Goal: Task Accomplishment & Management: Use online tool/utility

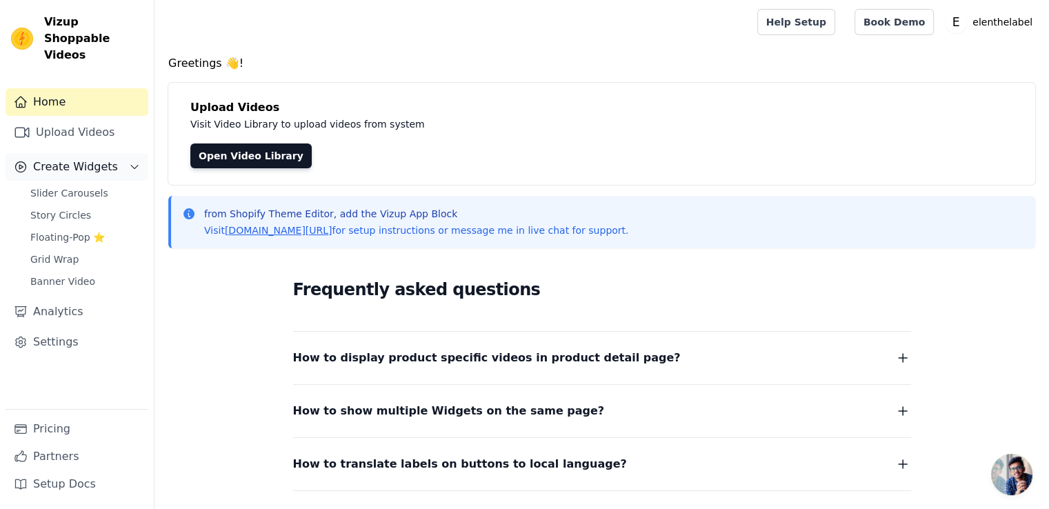
click at [72, 159] on span "Create Widgets" at bounding box center [75, 167] width 85 height 17
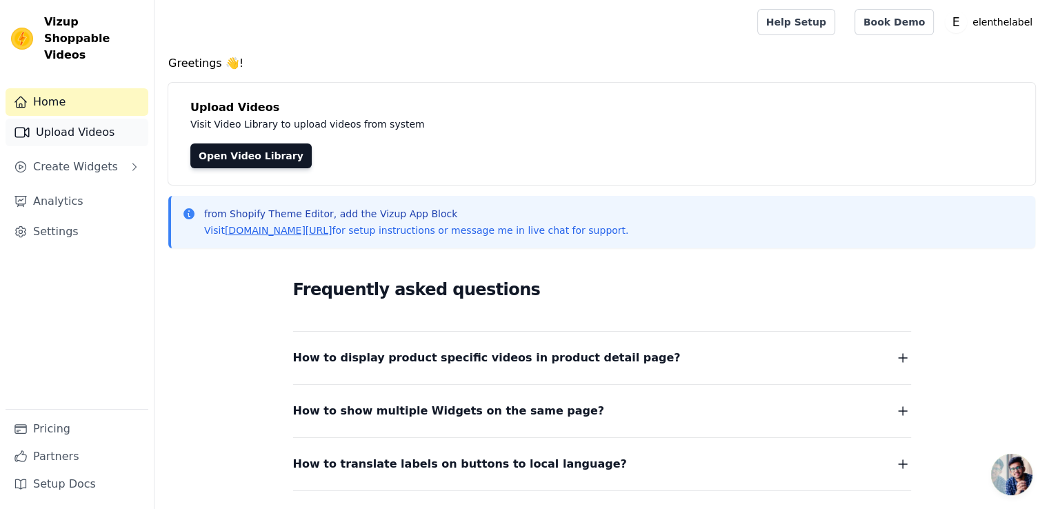
click at [77, 119] on link "Upload Videos" at bounding box center [77, 133] width 143 height 28
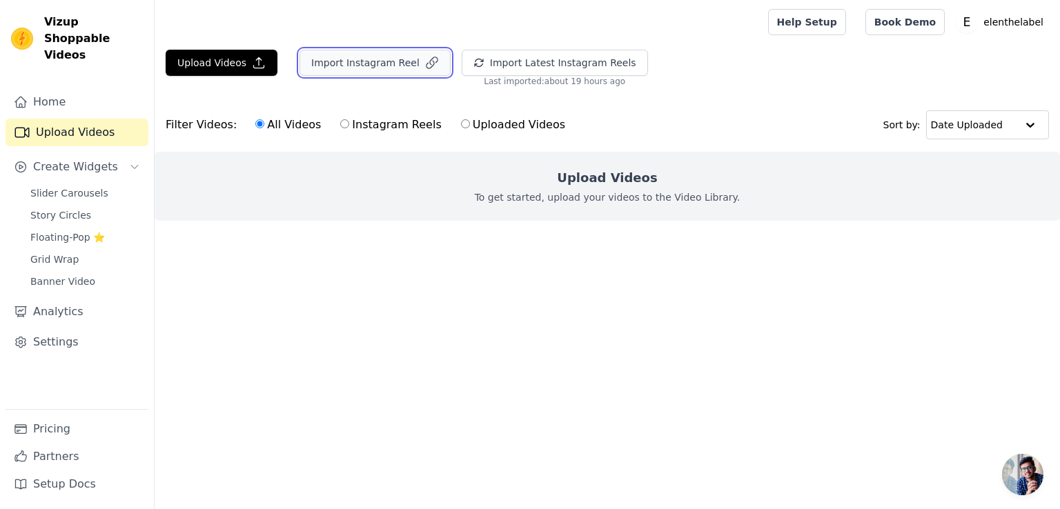
click at [387, 61] on button "Import Instagram Reel" at bounding box center [374, 63] width 151 height 26
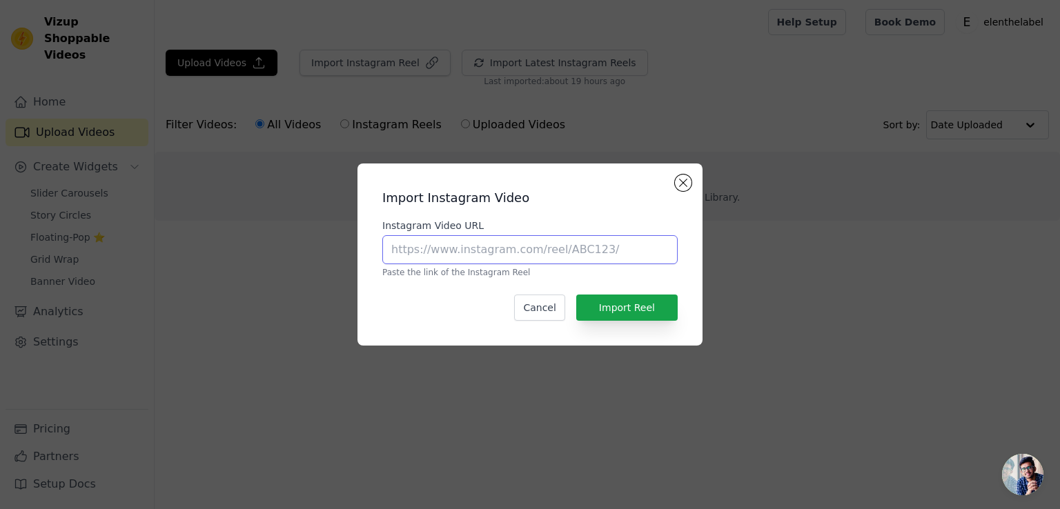
click at [560, 249] on input "Instagram Video URL" at bounding box center [529, 249] width 295 height 29
click at [553, 312] on button "Cancel" at bounding box center [539, 308] width 50 height 26
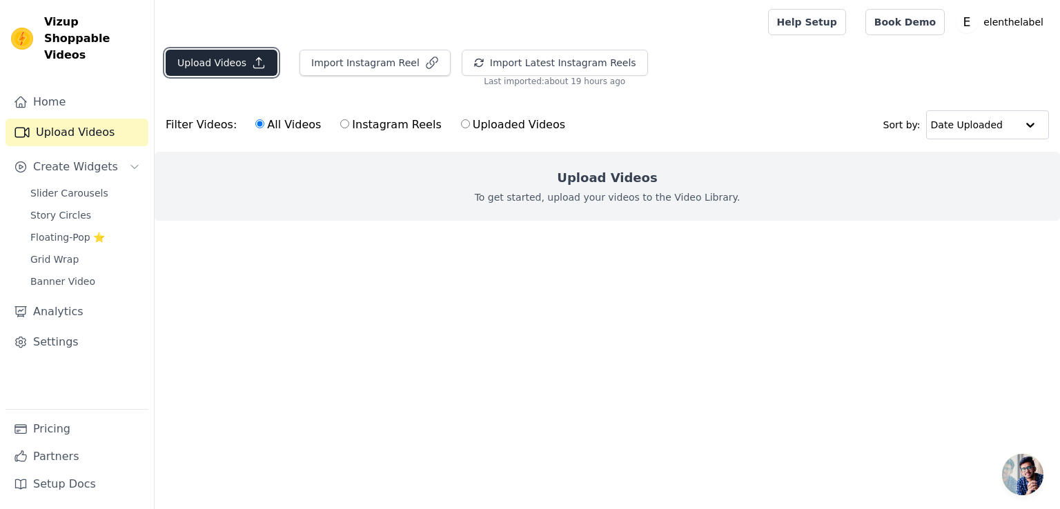
click at [240, 59] on button "Upload Videos" at bounding box center [222, 63] width 112 height 26
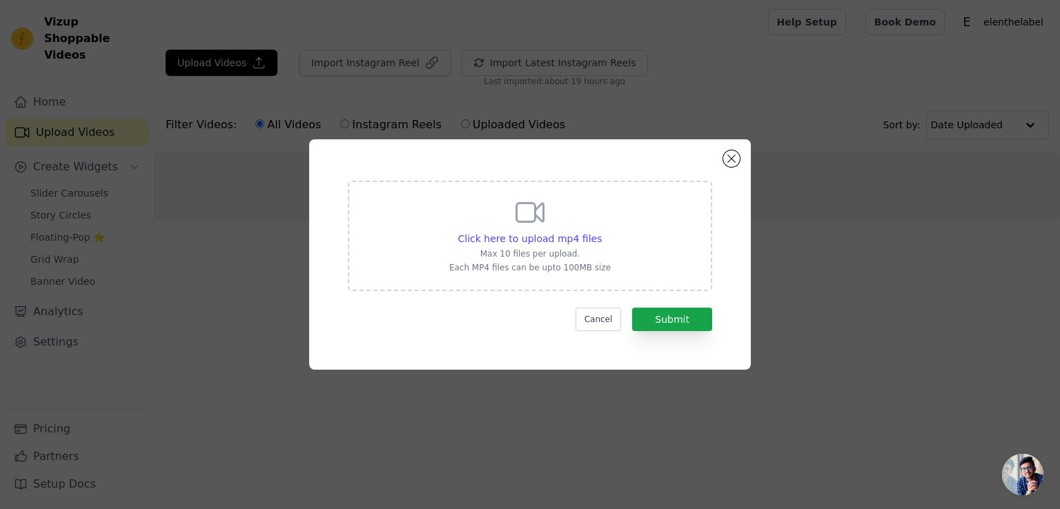
click at [555, 230] on div "Click here to upload mp4 files Max 10 files per upload. Each MP4 files can be u…" at bounding box center [529, 234] width 161 height 77
click at [601, 231] on input "Click here to upload mp4 files Max 10 files per upload. Each MP4 files can be u…" at bounding box center [601, 231] width 1 height 1
type input "C:\fakepath\SV1.mp4"
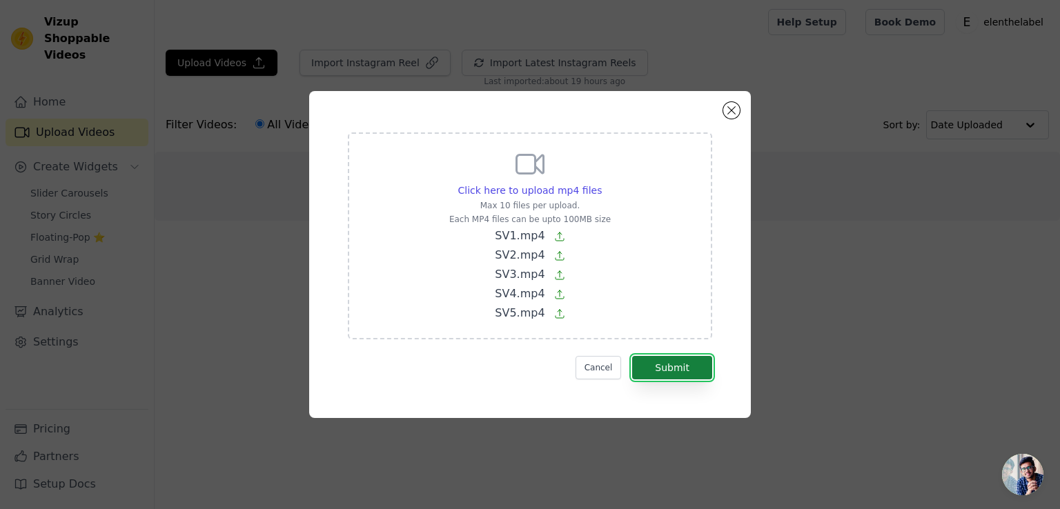
click at [667, 368] on button "Submit" at bounding box center [672, 367] width 80 height 23
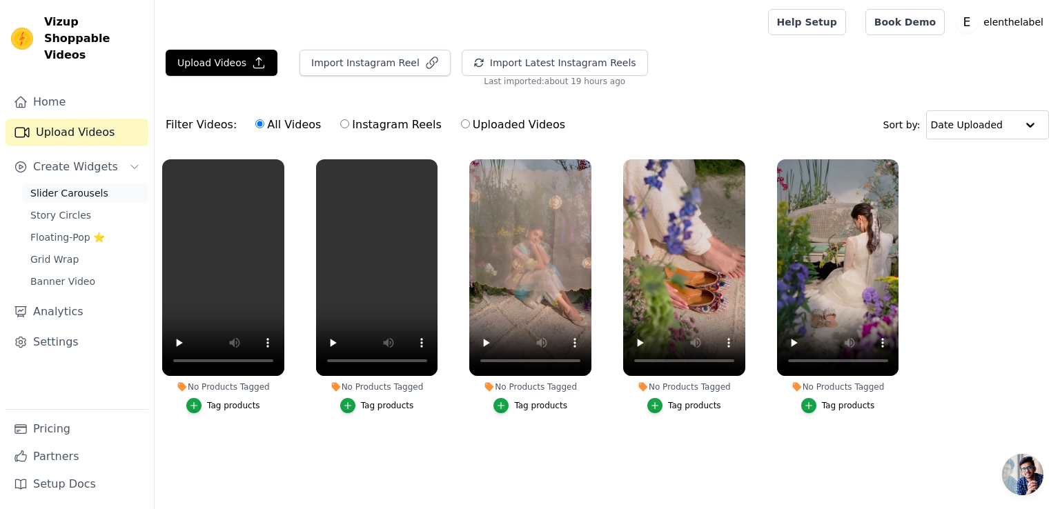
click at [60, 186] on span "Slider Carousels" at bounding box center [69, 193] width 78 height 14
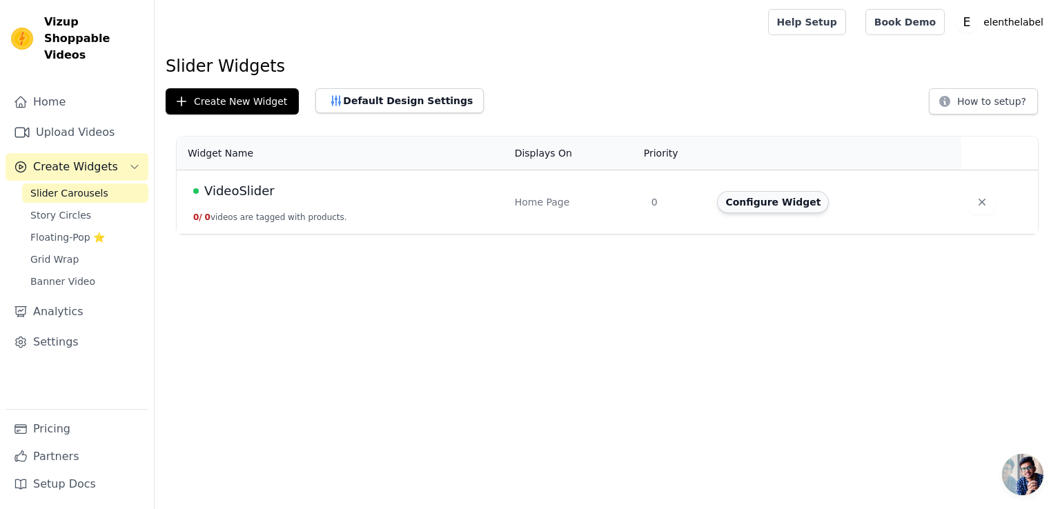
click at [789, 201] on button "Configure Widget" at bounding box center [773, 202] width 112 height 22
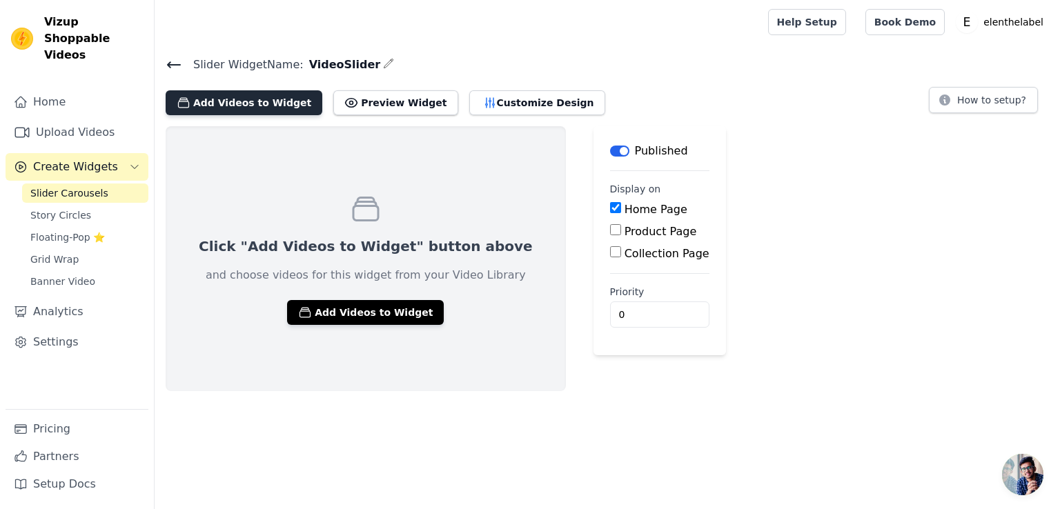
click at [253, 100] on button "Add Videos to Widget" at bounding box center [244, 102] width 157 height 25
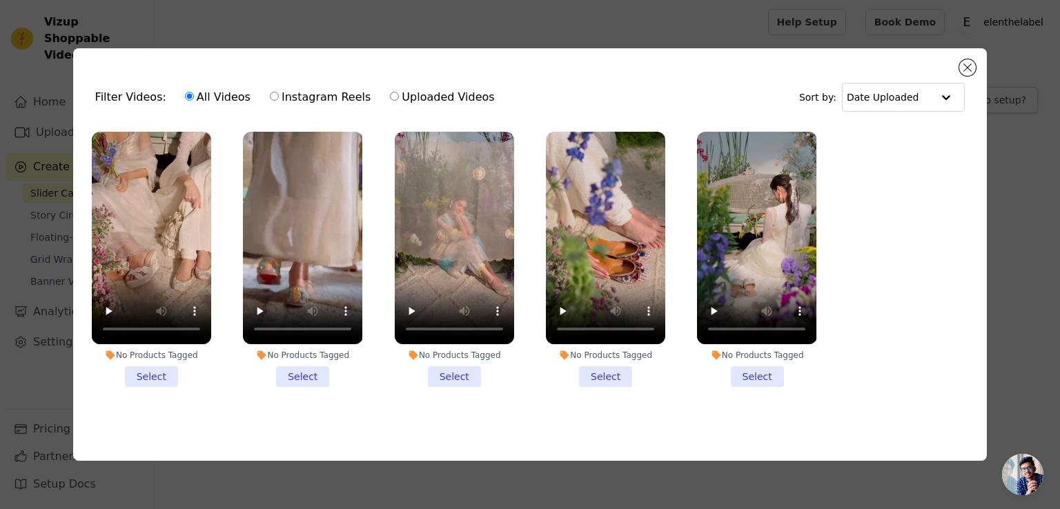
click at [149, 368] on li "No Products Tagged Select" at bounding box center [151, 259] width 119 height 255
click at [0, 0] on input "No Products Tagged Select" at bounding box center [0, 0] width 0 height 0
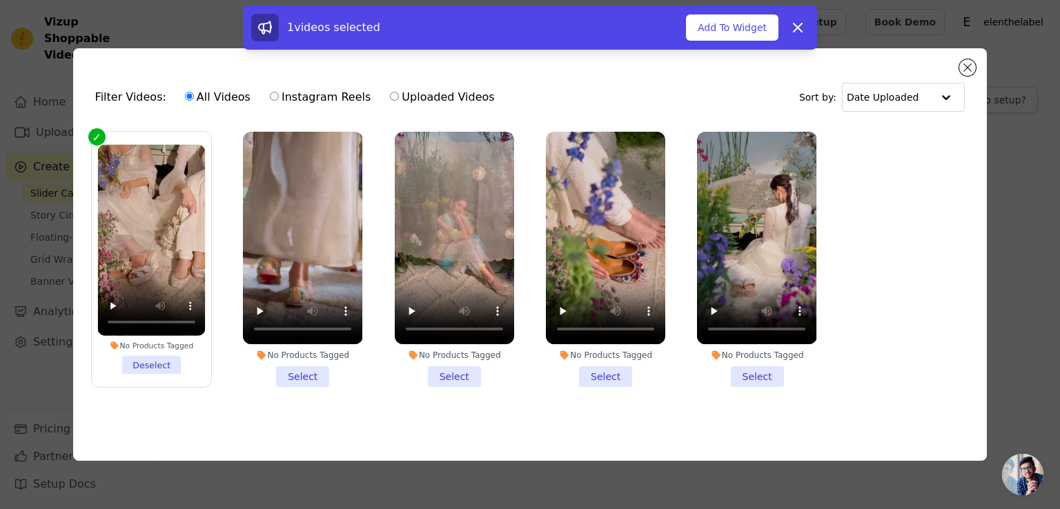
click at [313, 371] on li "No Products Tagged Select" at bounding box center [302, 259] width 119 height 255
click at [0, 0] on input "No Products Tagged Select" at bounding box center [0, 0] width 0 height 0
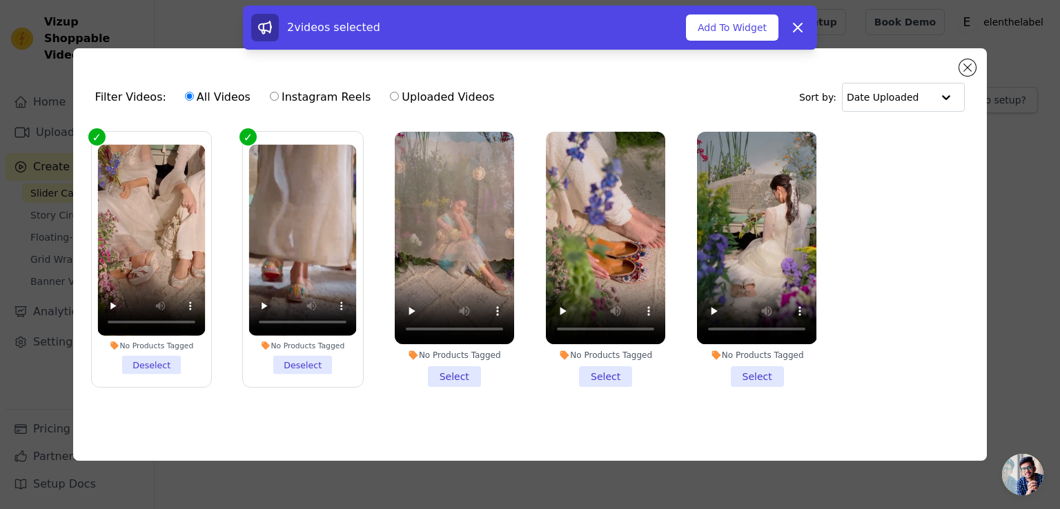
click at [450, 374] on li "No Products Tagged Select" at bounding box center [454, 259] width 119 height 255
click at [0, 0] on input "No Products Tagged Select" at bounding box center [0, 0] width 0 height 0
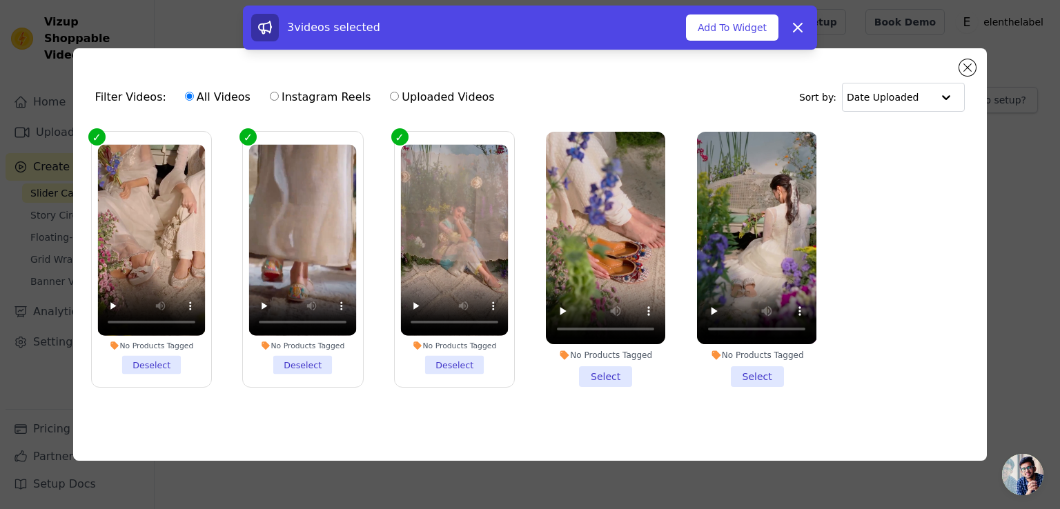
click at [610, 365] on li "No Products Tagged Select" at bounding box center [605, 259] width 119 height 255
click at [0, 0] on input "No Products Tagged Select" at bounding box center [0, 0] width 0 height 0
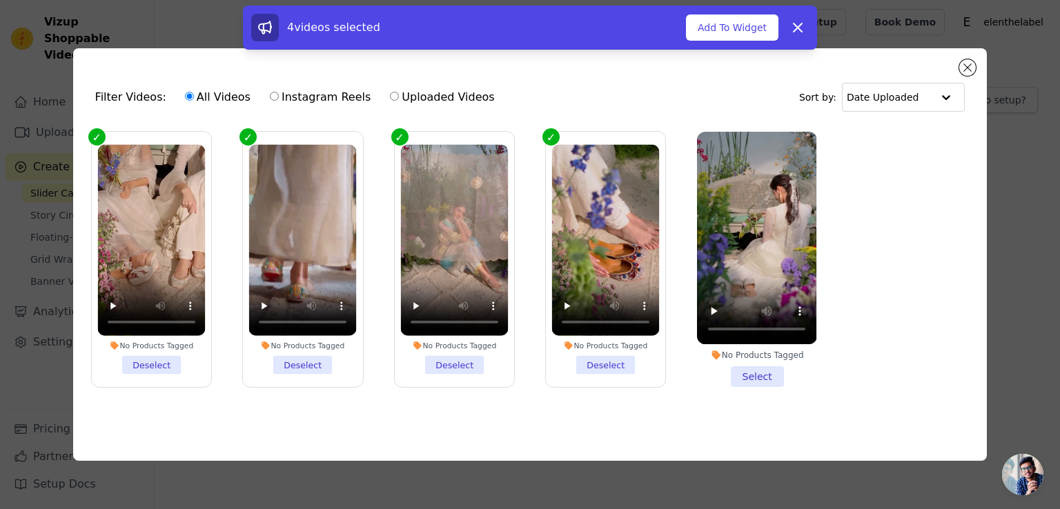
click at [760, 376] on li "No Products Tagged Select" at bounding box center [756, 259] width 119 height 255
click at [0, 0] on input "No Products Tagged Select" at bounding box center [0, 0] width 0 height 0
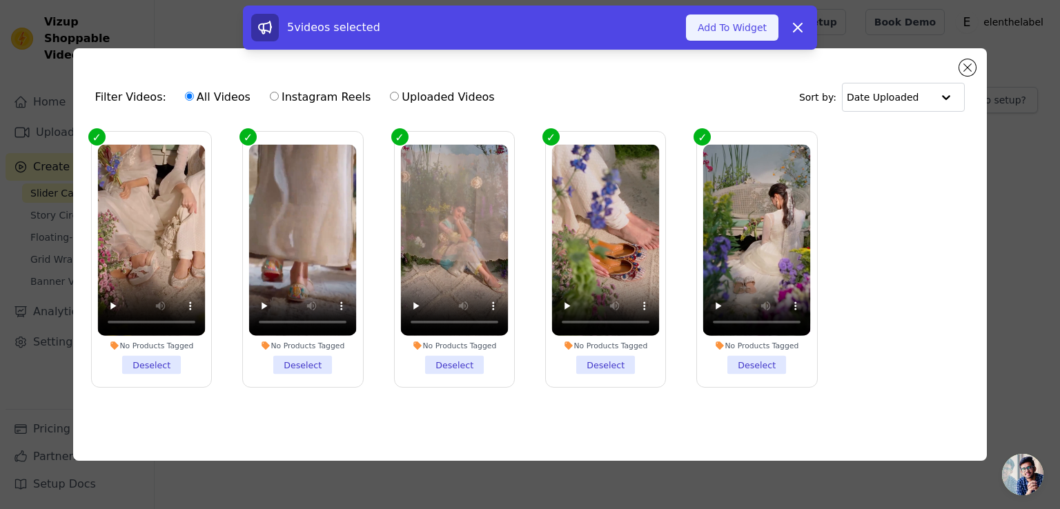
click at [705, 28] on button "Add To Widget" at bounding box center [732, 27] width 92 height 26
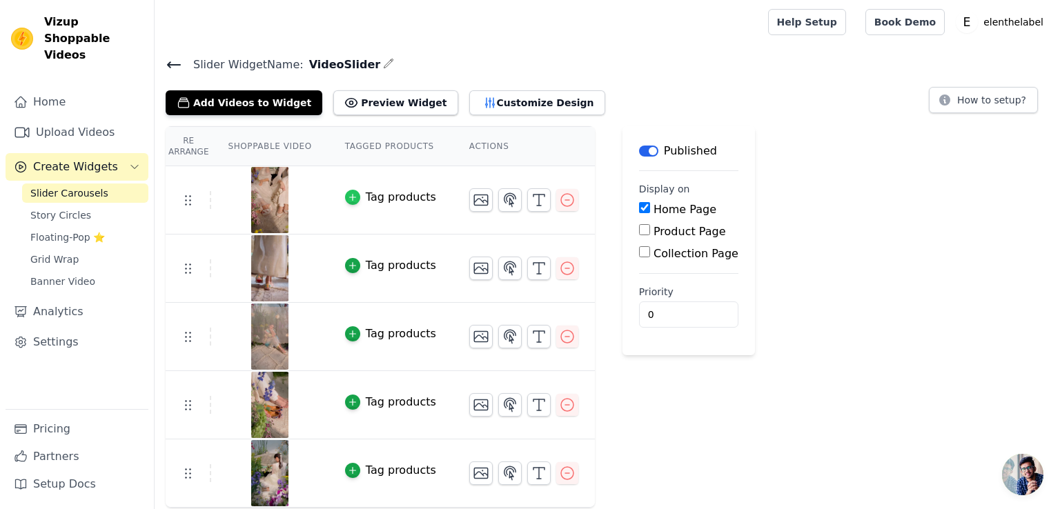
click at [348, 197] on icon "button" at bounding box center [353, 198] width 10 height 10
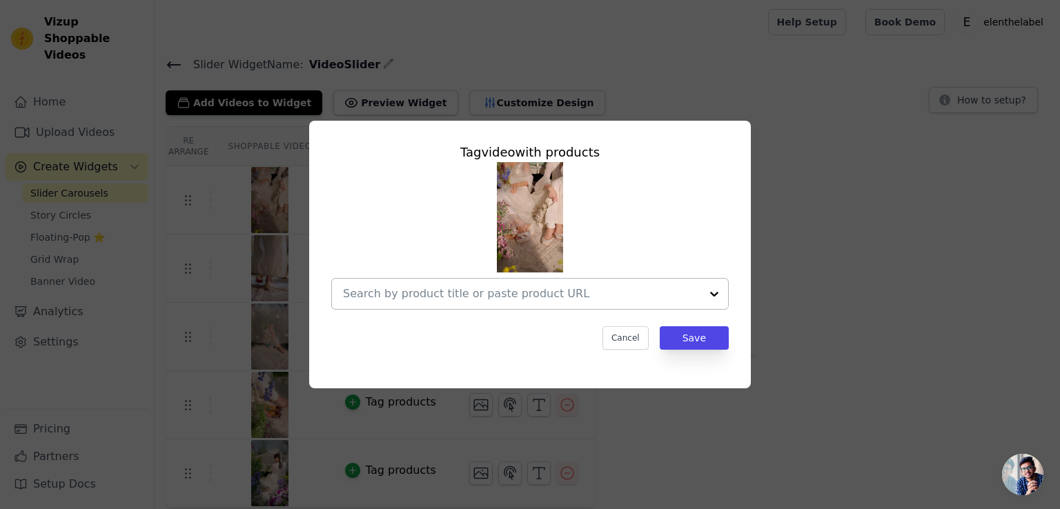
click at [713, 295] on div at bounding box center [714, 294] width 28 height 30
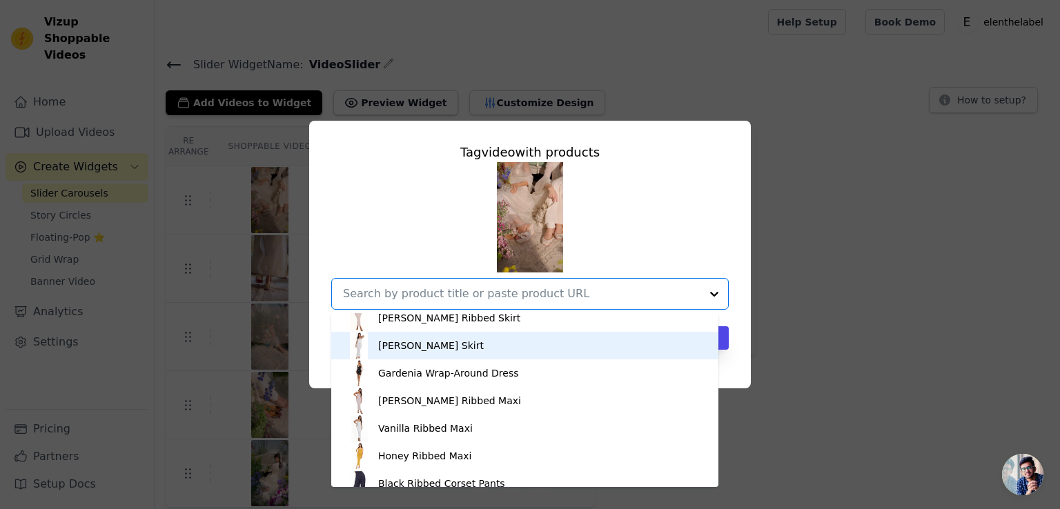
scroll to position [966, 0]
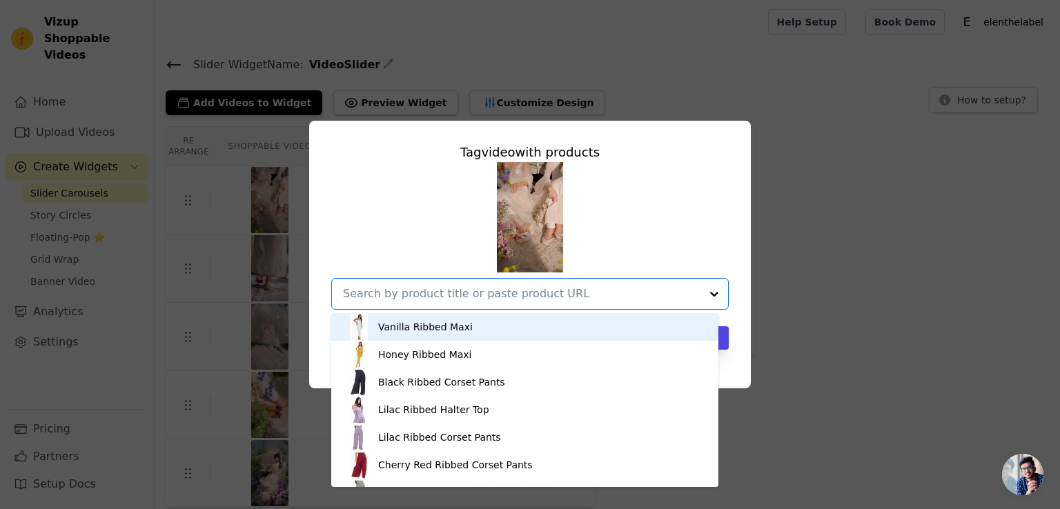
click at [811, 237] on div "Tag video with products Bloom Dress Bloom Corset Black Koi Skirt Salmon Koi Top…" at bounding box center [530, 255] width 1016 height 312
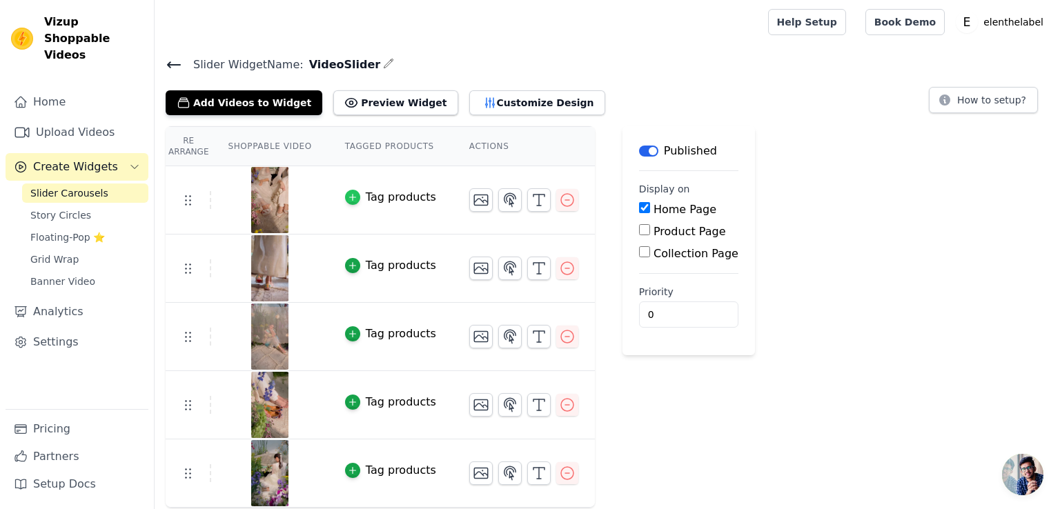
click at [348, 194] on icon "button" at bounding box center [353, 198] width 10 height 10
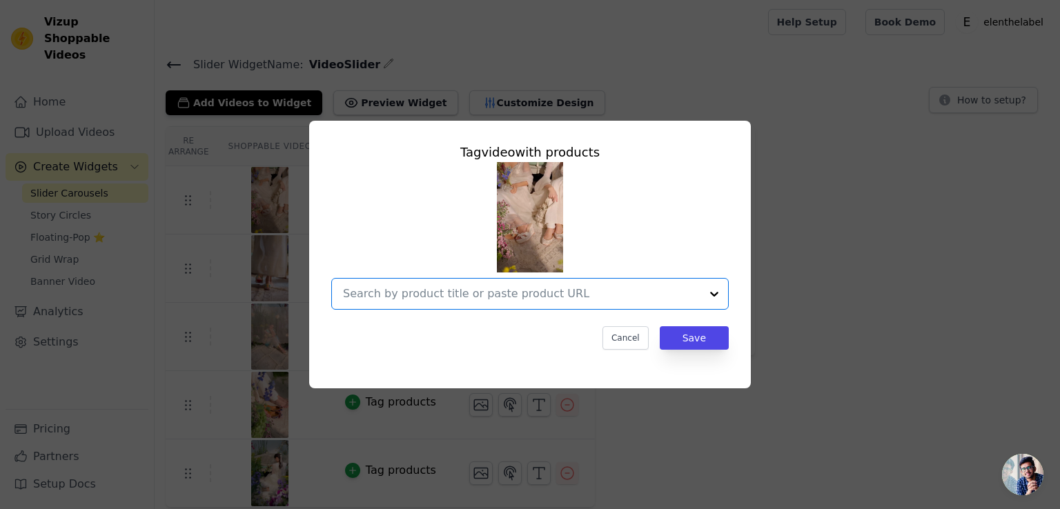
click at [533, 300] on input "text" at bounding box center [521, 294] width 357 height 17
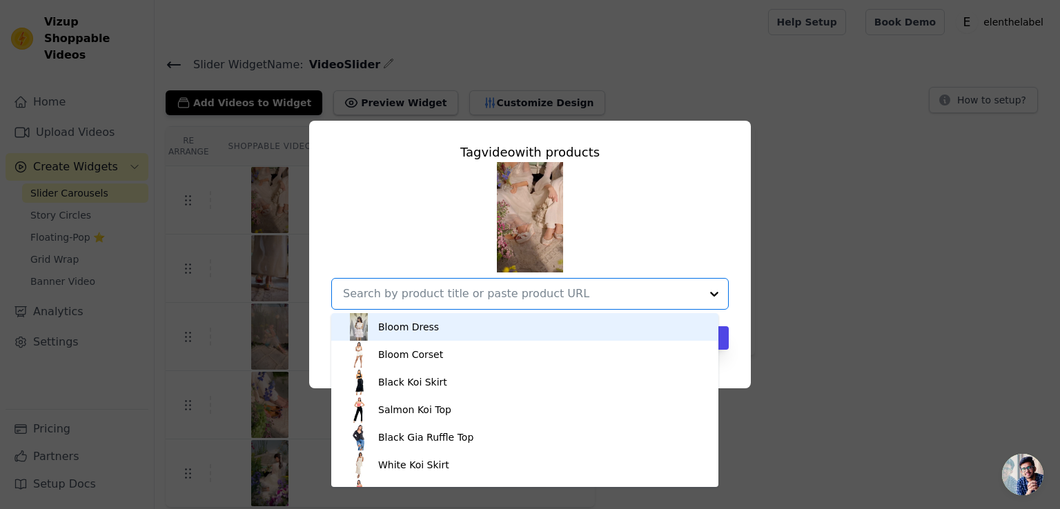
click at [442, 331] on div "Bloom Dress" at bounding box center [524, 327] width 359 height 28
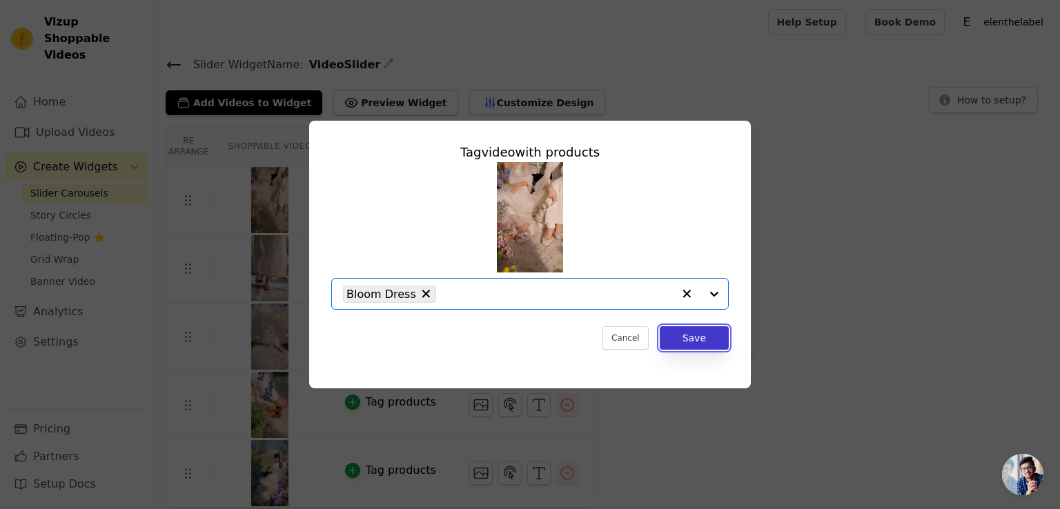
click at [687, 337] on button "Save" at bounding box center [694, 337] width 69 height 23
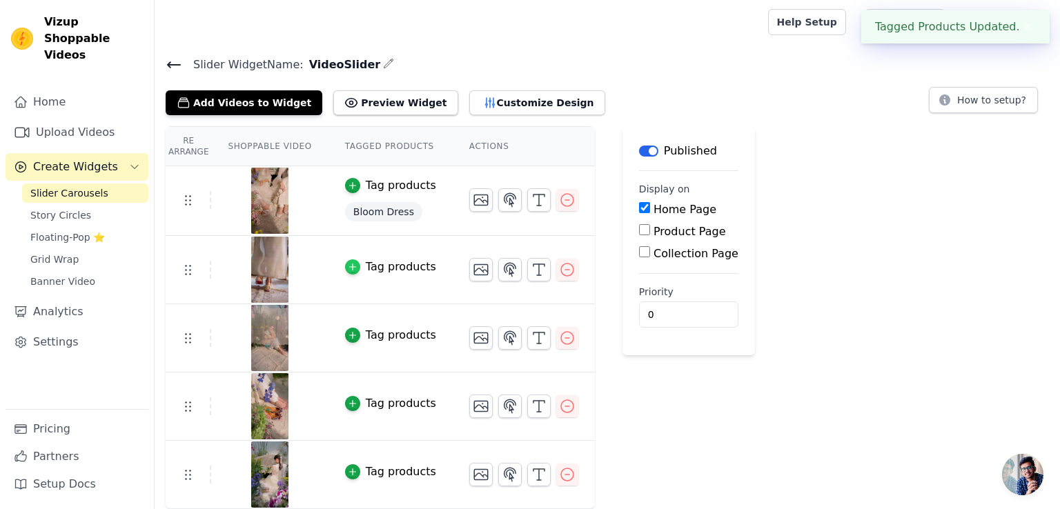
click at [348, 264] on icon "button" at bounding box center [353, 267] width 10 height 10
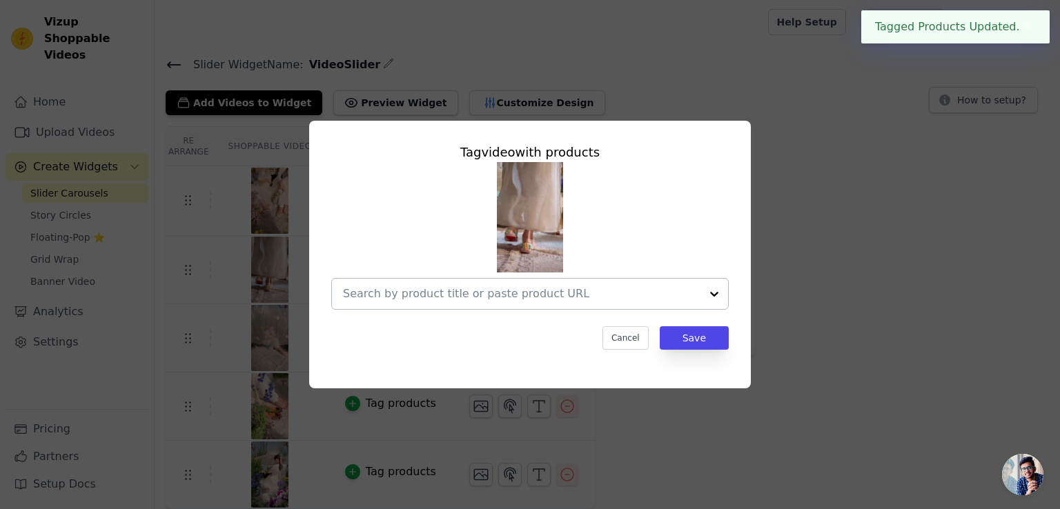
click at [711, 293] on div at bounding box center [714, 294] width 28 height 30
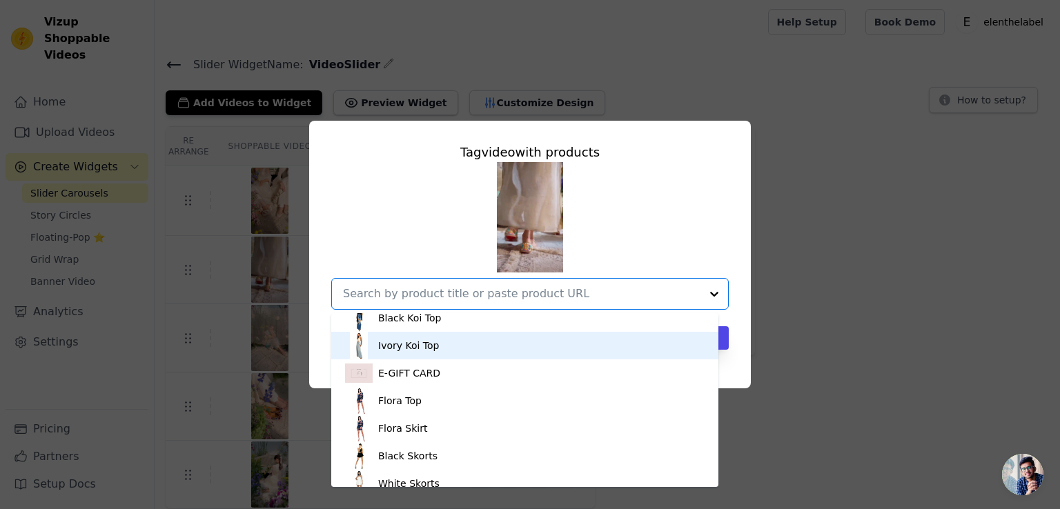
scroll to position [345, 0]
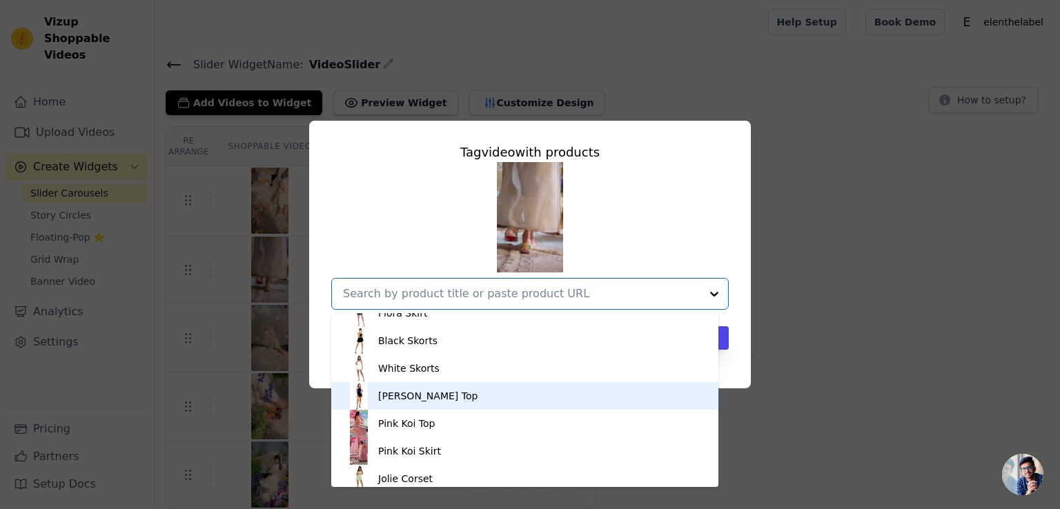
click at [422, 395] on div "Chrissy Top" at bounding box center [427, 396] width 99 height 14
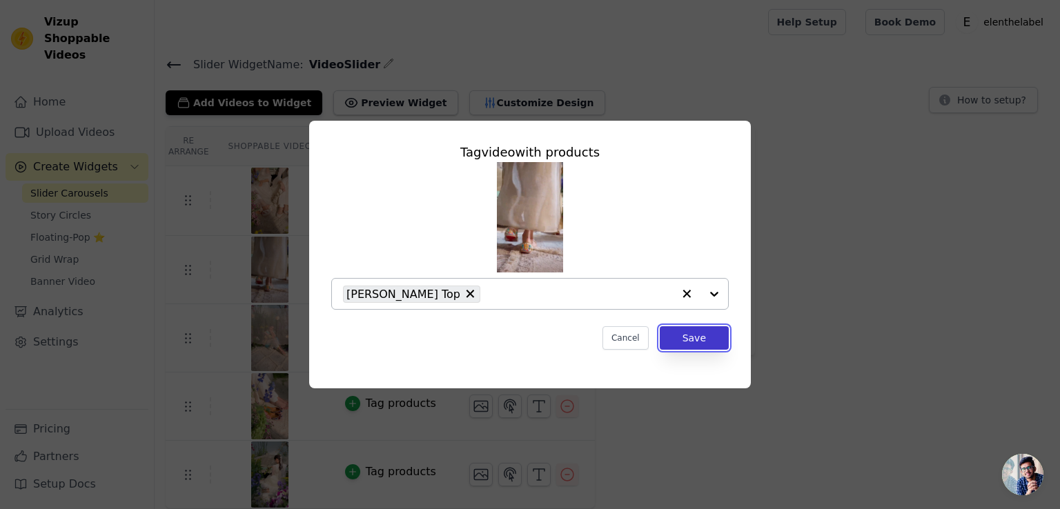
click at [706, 335] on button "Save" at bounding box center [694, 337] width 69 height 23
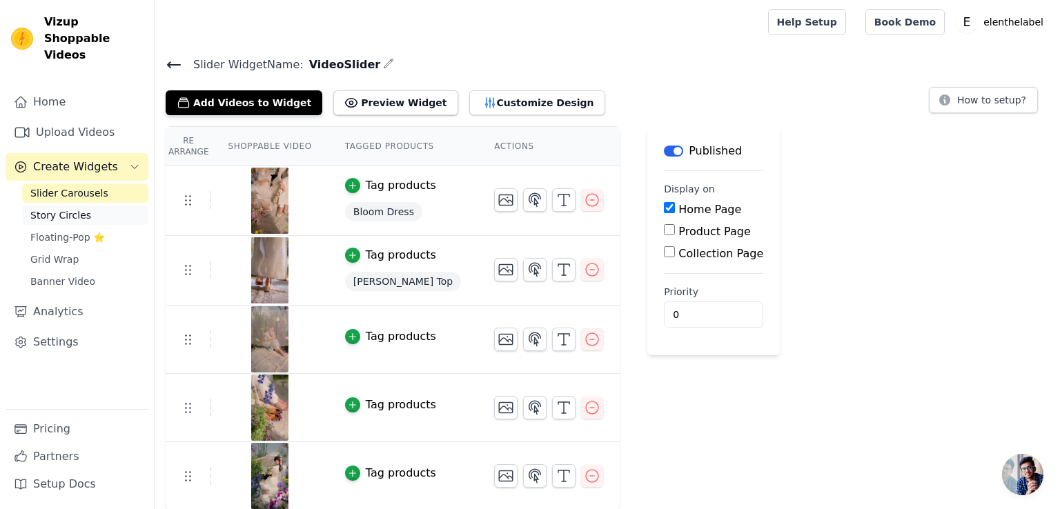
click at [63, 208] on span "Story Circles" at bounding box center [60, 215] width 61 height 14
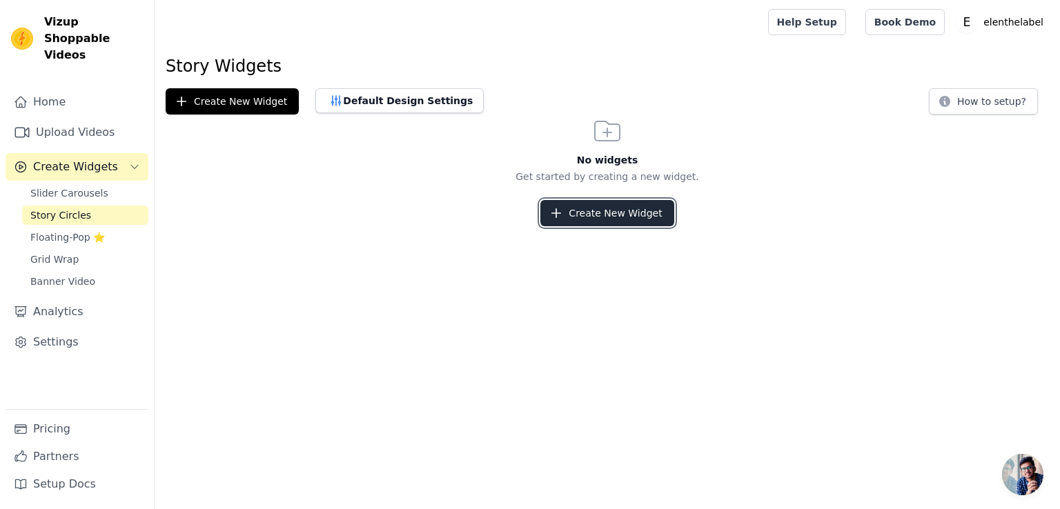
click at [620, 218] on button "Create New Widget" at bounding box center [606, 213] width 133 height 26
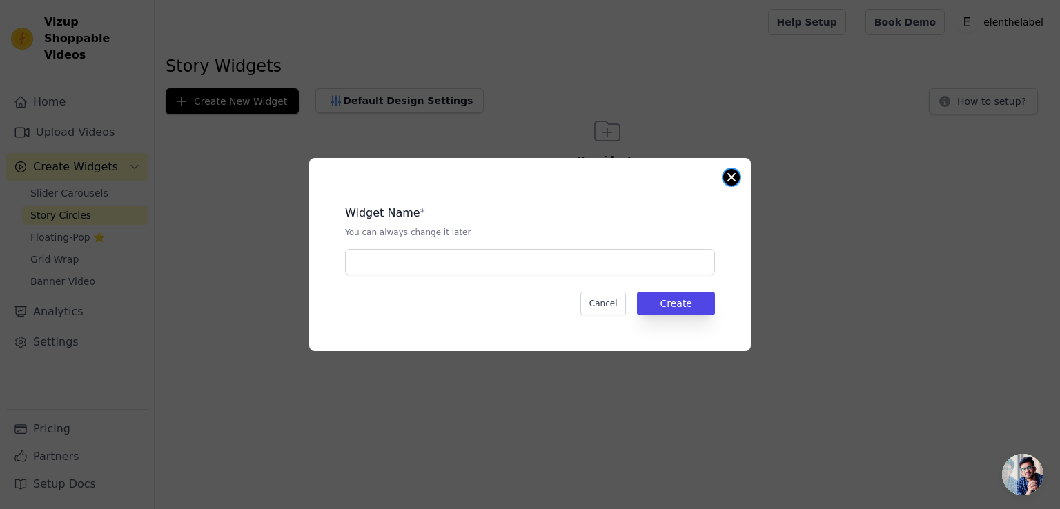
click at [731, 173] on button "Close modal" at bounding box center [731, 177] width 17 height 17
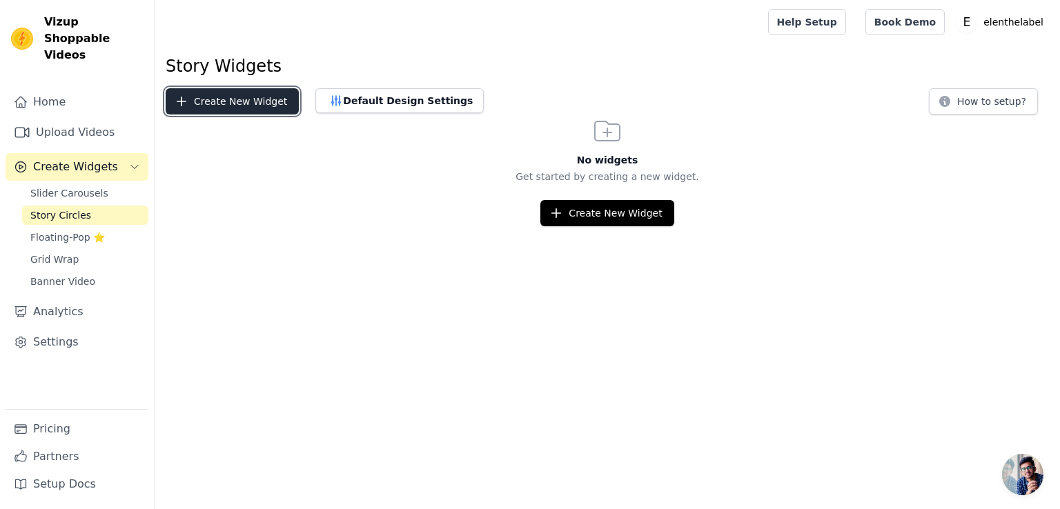
click at [239, 104] on button "Create New Widget" at bounding box center [232, 101] width 133 height 26
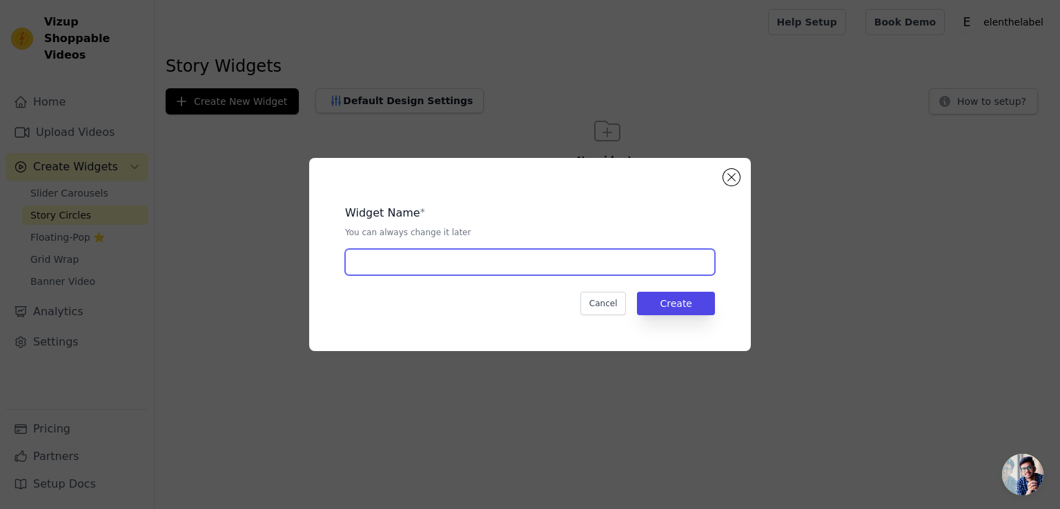
click at [376, 263] on input "text" at bounding box center [530, 262] width 370 height 26
type input "Story"
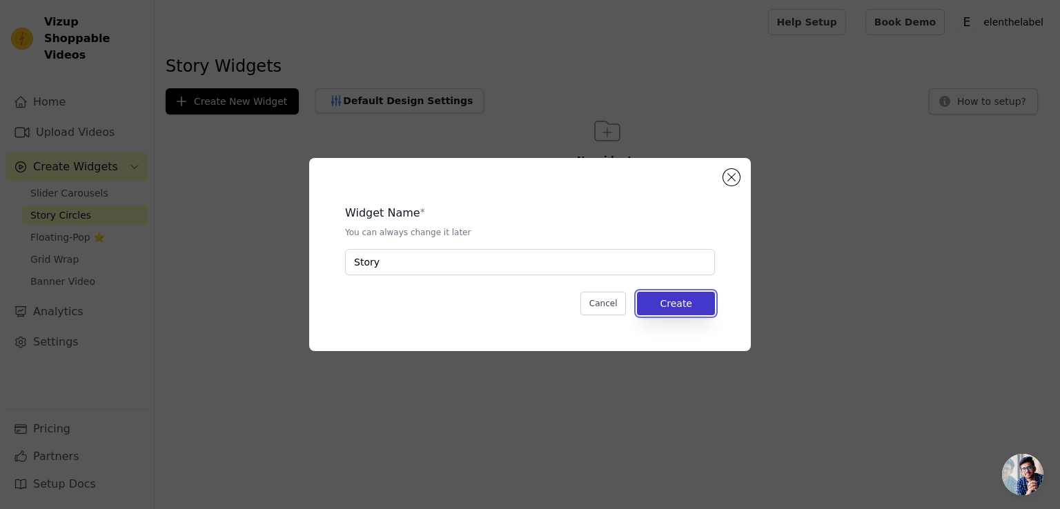
click at [700, 302] on button "Create" at bounding box center [676, 303] width 78 height 23
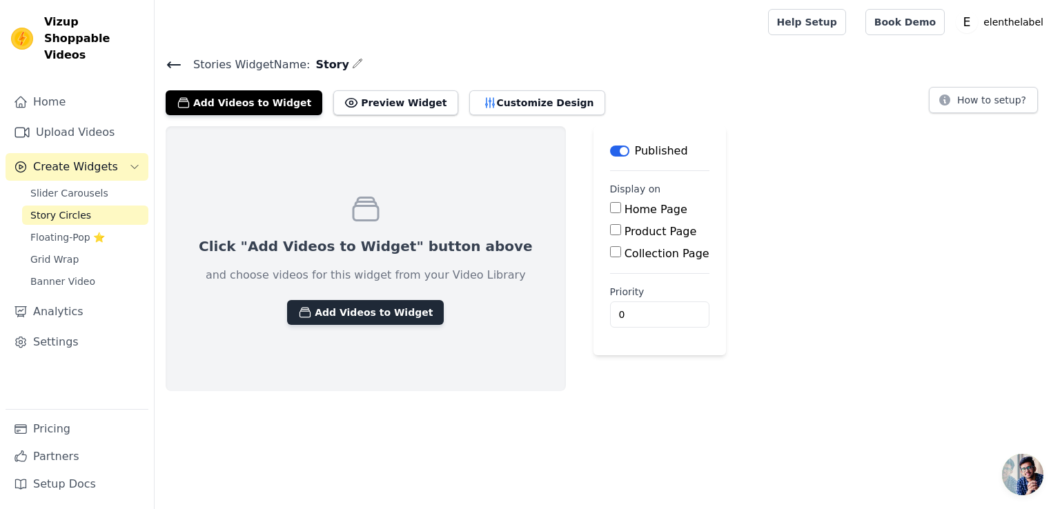
click at [376, 314] on button "Add Videos to Widget" at bounding box center [365, 312] width 157 height 25
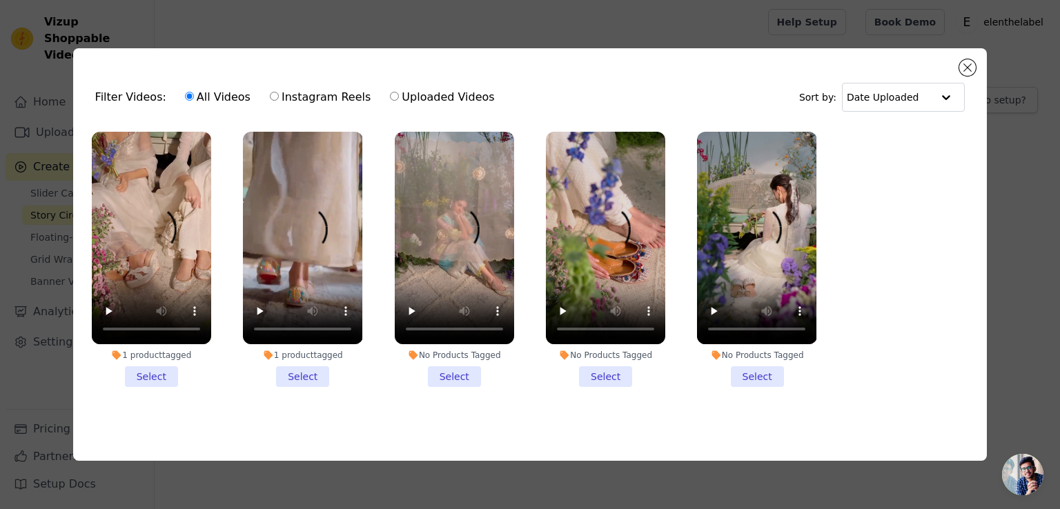
drag, startPoint x: 152, startPoint y: 371, endPoint x: 163, endPoint y: 371, distance: 11.0
click at [154, 371] on li "1 product tagged Select" at bounding box center [151, 259] width 119 height 255
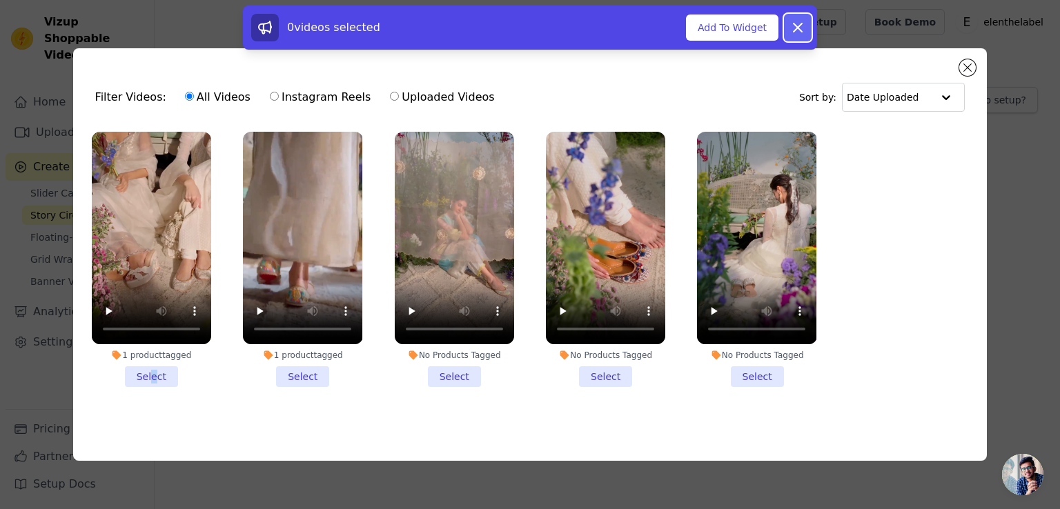
click at [800, 28] on icon at bounding box center [797, 27] width 17 height 17
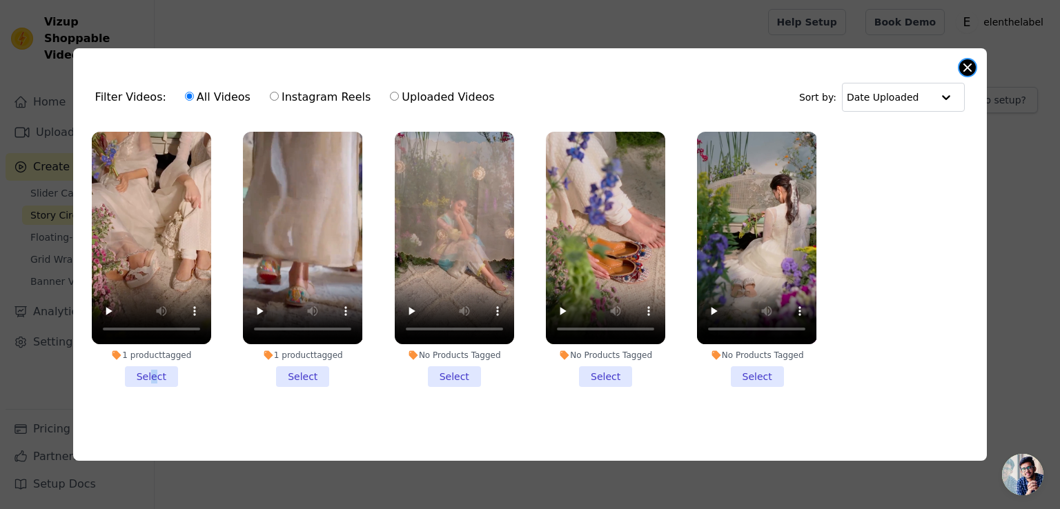
click at [962, 64] on button "Close modal" at bounding box center [967, 67] width 17 height 17
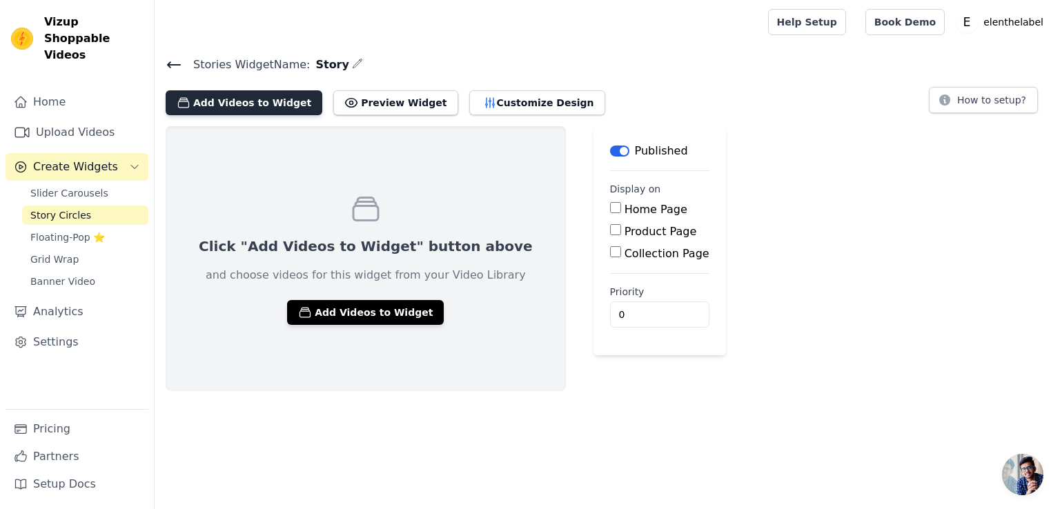
click at [248, 108] on button "Add Videos to Widget" at bounding box center [244, 102] width 157 height 25
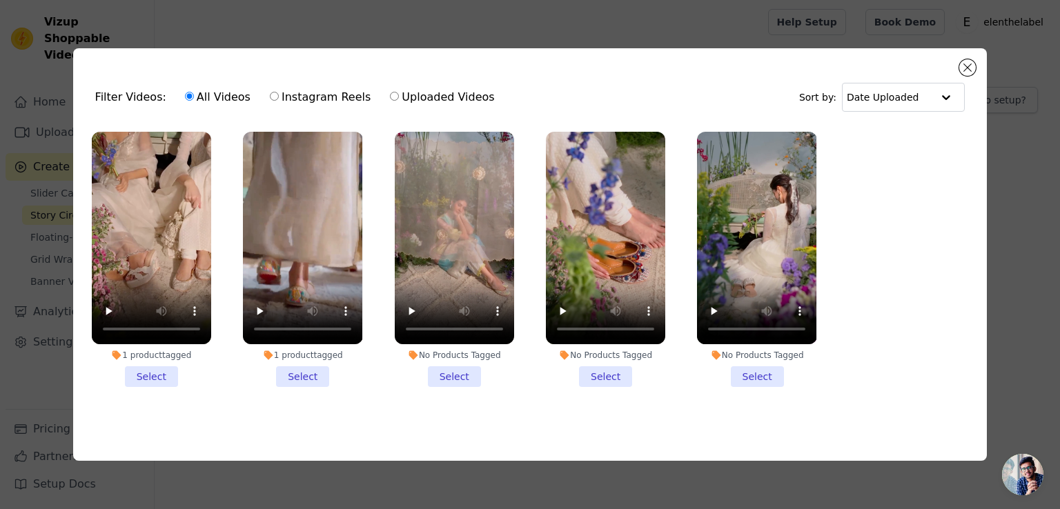
click at [157, 373] on li "1 product tagged Select" at bounding box center [151, 259] width 119 height 255
click at [0, 0] on input "1 product tagged Select" at bounding box center [0, 0] width 0 height 0
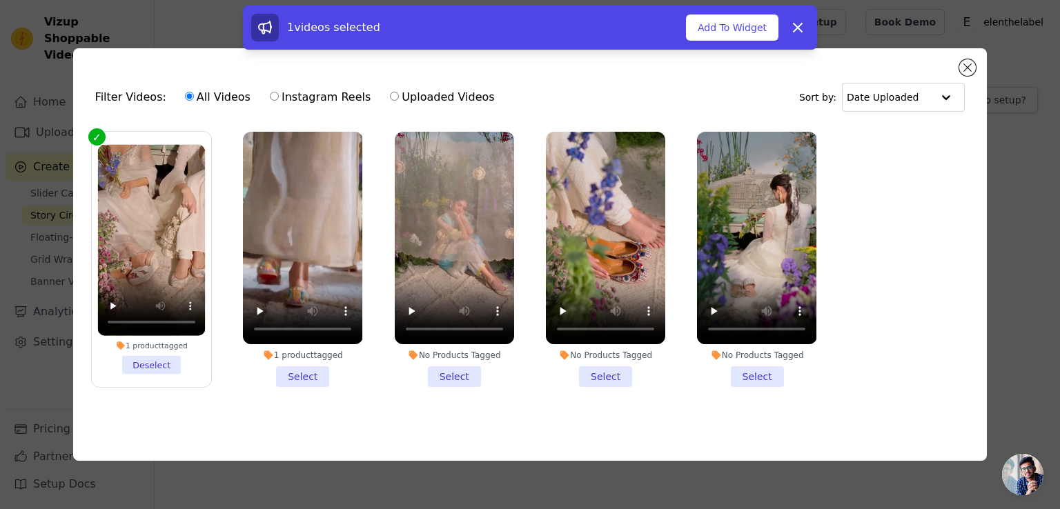
drag, startPoint x: 312, startPoint y: 375, endPoint x: 326, endPoint y: 378, distance: 14.8
click at [315, 376] on li "1 product tagged Select" at bounding box center [302, 259] width 119 height 255
click at [313, 373] on li "1 product tagged Select" at bounding box center [302, 259] width 119 height 255
click at [0, 0] on input "1 product tagged Select" at bounding box center [0, 0] width 0 height 0
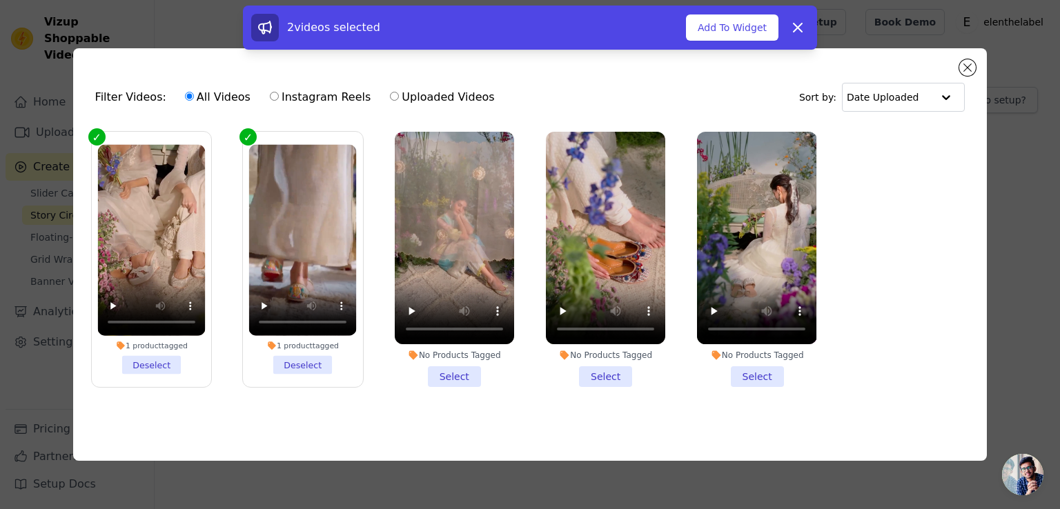
click at [436, 368] on li "No Products Tagged Select" at bounding box center [454, 259] width 119 height 255
click at [0, 0] on input "No Products Tagged Select" at bounding box center [0, 0] width 0 height 0
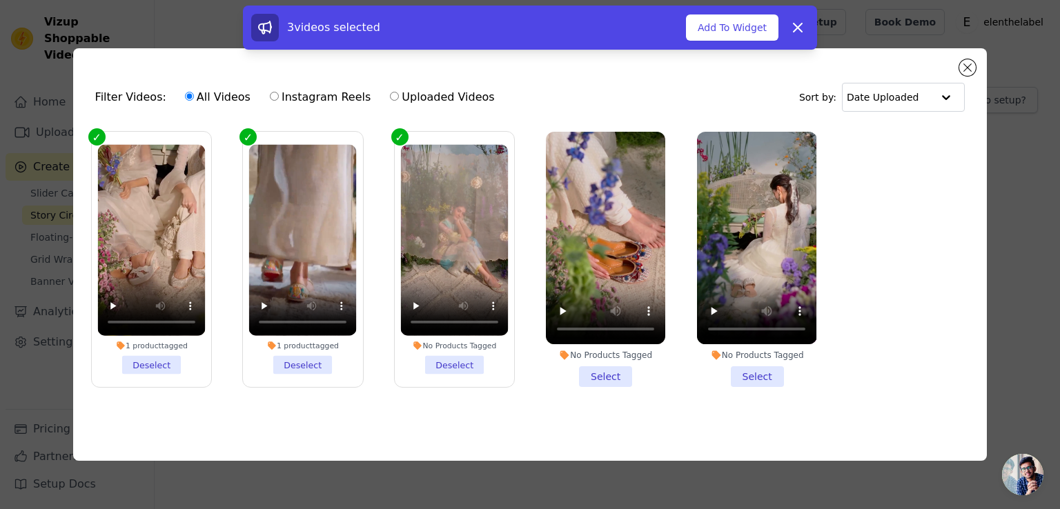
drag, startPoint x: 615, startPoint y: 371, endPoint x: 728, endPoint y: 380, distance: 112.8
click at [616, 371] on li "No Products Tagged Select" at bounding box center [605, 259] width 119 height 255
click at [0, 0] on input "No Products Tagged Select" at bounding box center [0, 0] width 0 height 0
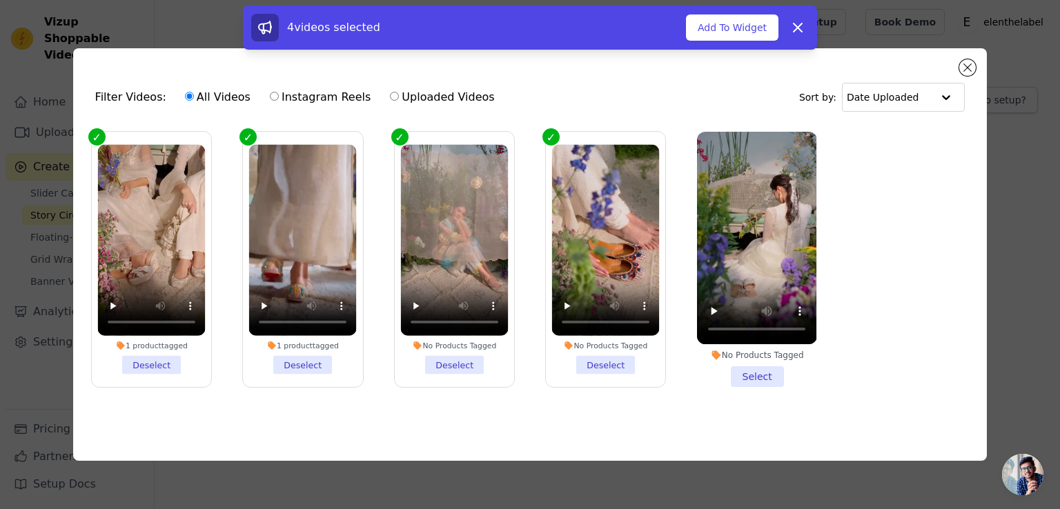
click at [763, 372] on li "No Products Tagged Select" at bounding box center [756, 259] width 119 height 255
click at [0, 0] on input "No Products Tagged Select" at bounding box center [0, 0] width 0 height 0
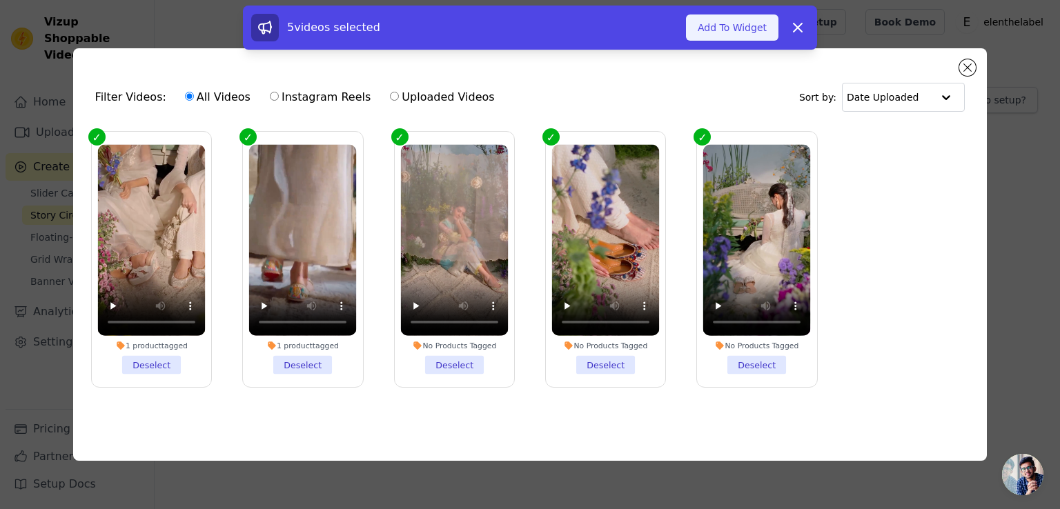
click at [734, 28] on button "Add To Widget" at bounding box center [732, 27] width 92 height 26
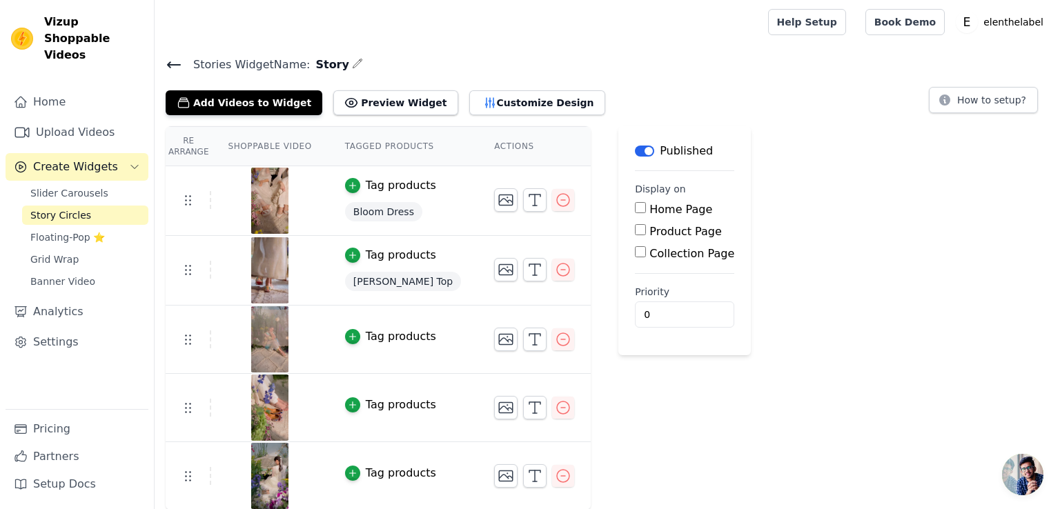
click at [635, 210] on input "Home Page" at bounding box center [640, 207] width 11 height 11
checkbox input "true"
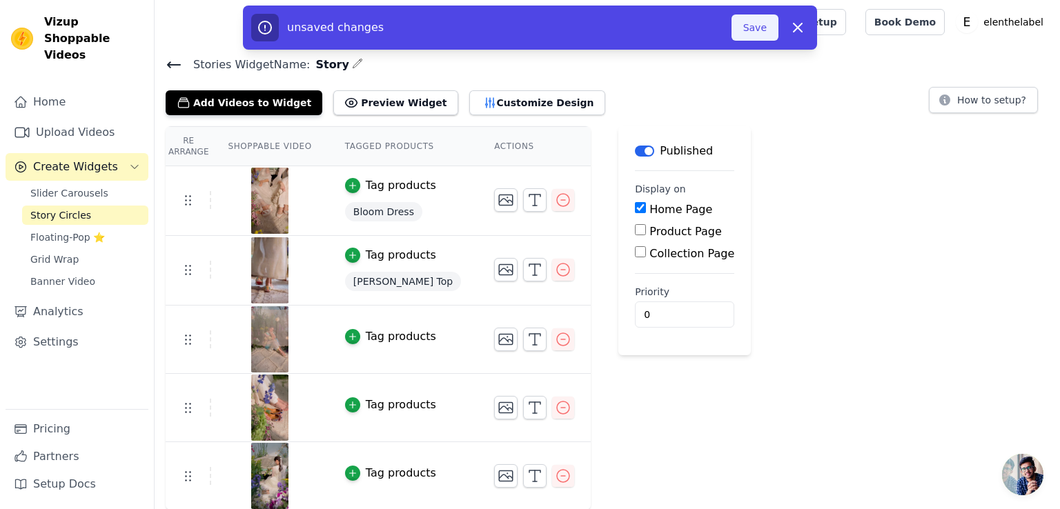
click at [755, 28] on button "Save" at bounding box center [754, 27] width 47 height 26
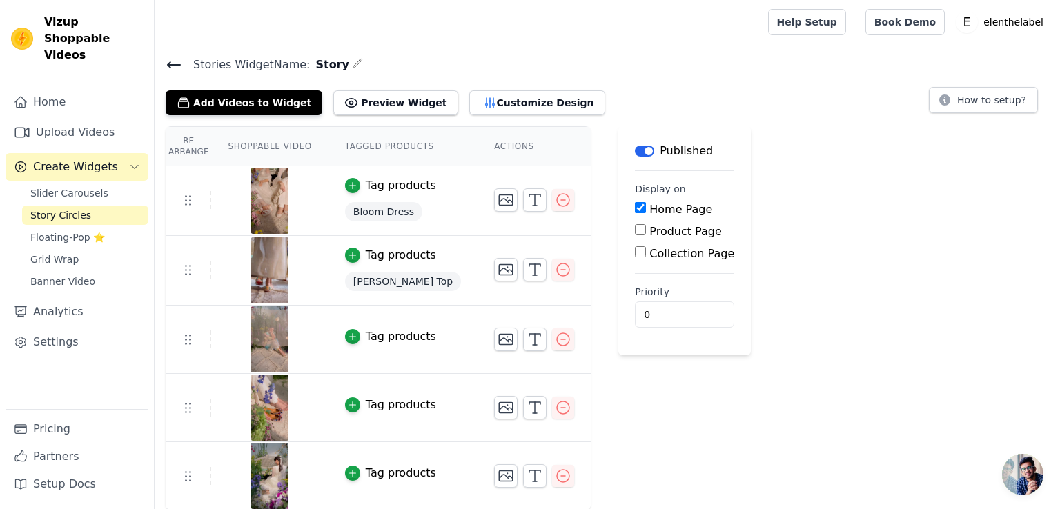
click at [635, 228] on input "Product Page" at bounding box center [640, 229] width 11 height 11
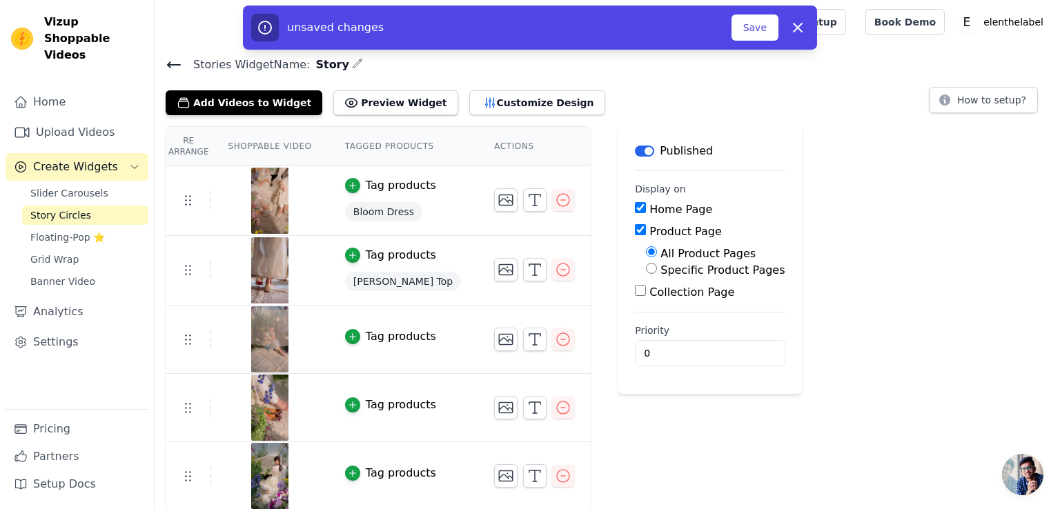
click at [786, 202] on div "Re Arrange Shoppable Video Tagged Products Actions Tag products Bloom Dress Tag…" at bounding box center [607, 318] width 905 height 384
click at [635, 229] on input "Product Page" at bounding box center [640, 229] width 11 height 11
checkbox input "false"
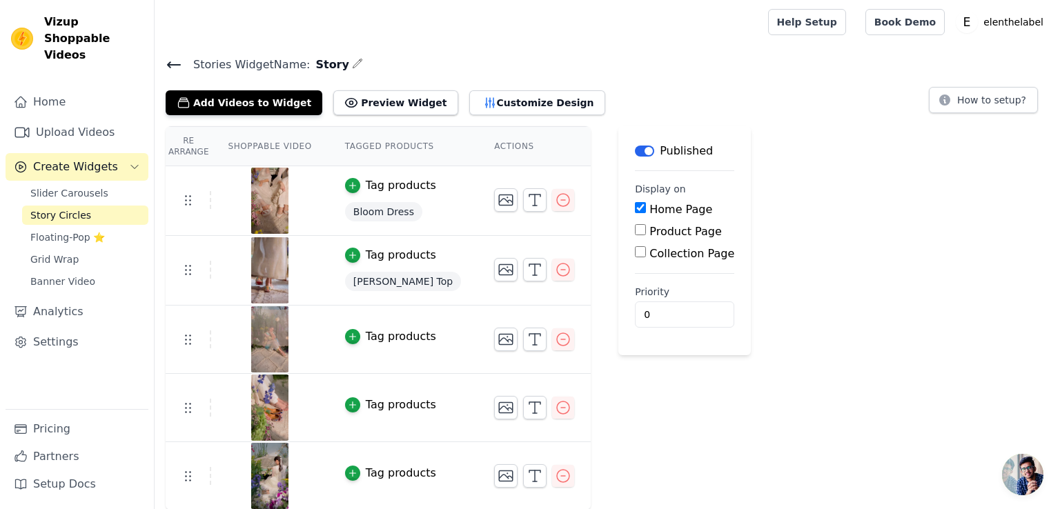
click at [776, 209] on div "Re Arrange Shoppable Video Tagged Products Actions Tag products Bloom Dress Tag…" at bounding box center [607, 318] width 905 height 384
click at [515, 108] on button "Customize Design" at bounding box center [537, 102] width 136 height 25
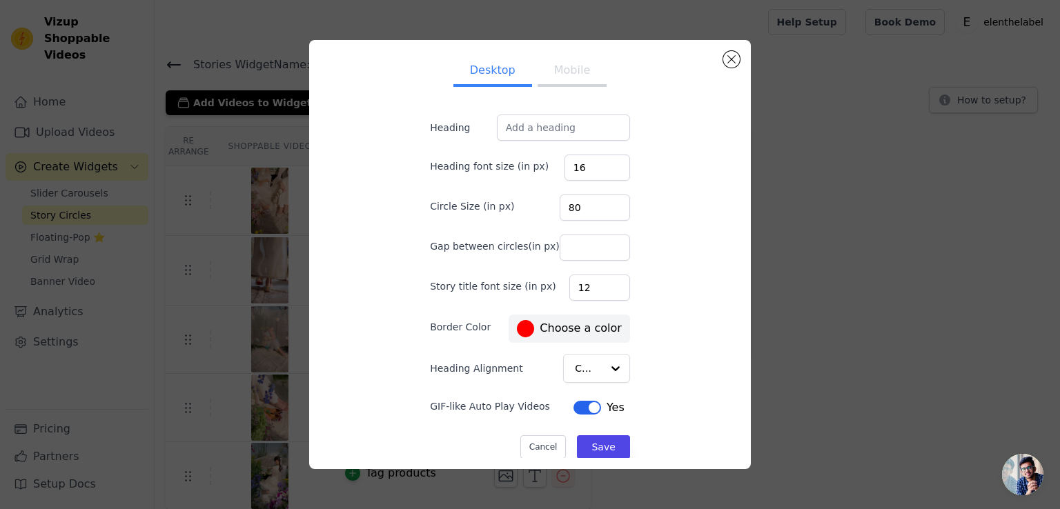
click at [562, 77] on button "Mobile" at bounding box center [572, 72] width 69 height 30
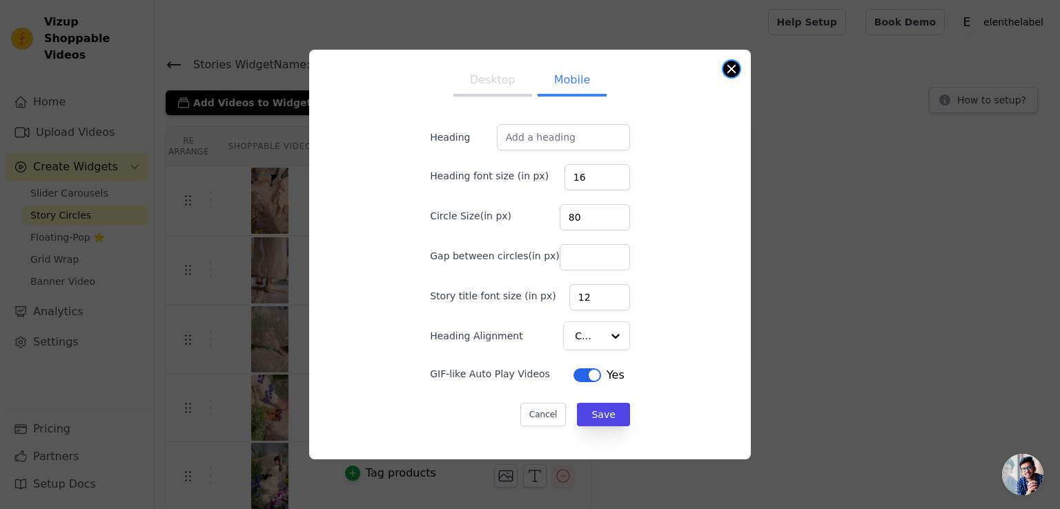
click at [738, 68] on button "Close modal" at bounding box center [731, 69] width 17 height 17
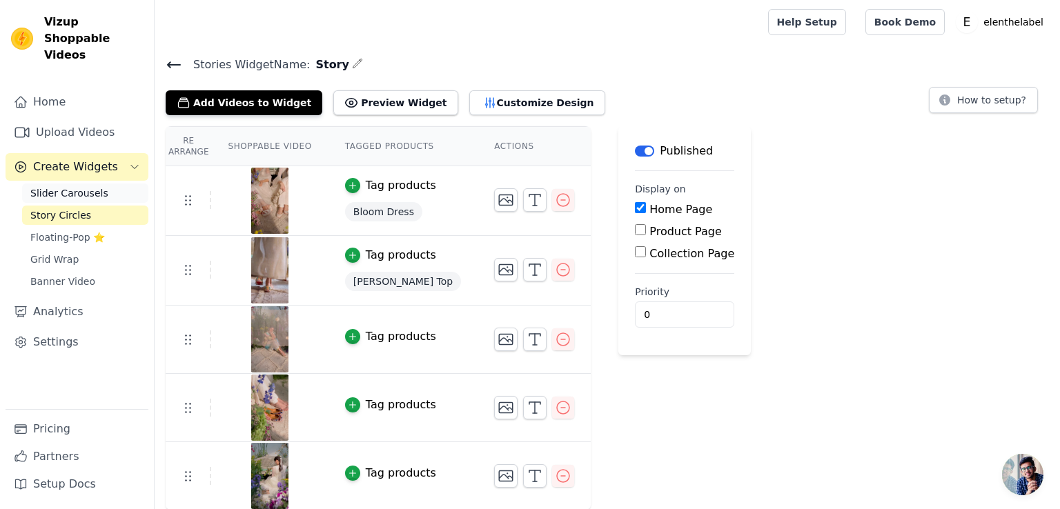
click at [85, 186] on span "Slider Carousels" at bounding box center [69, 193] width 78 height 14
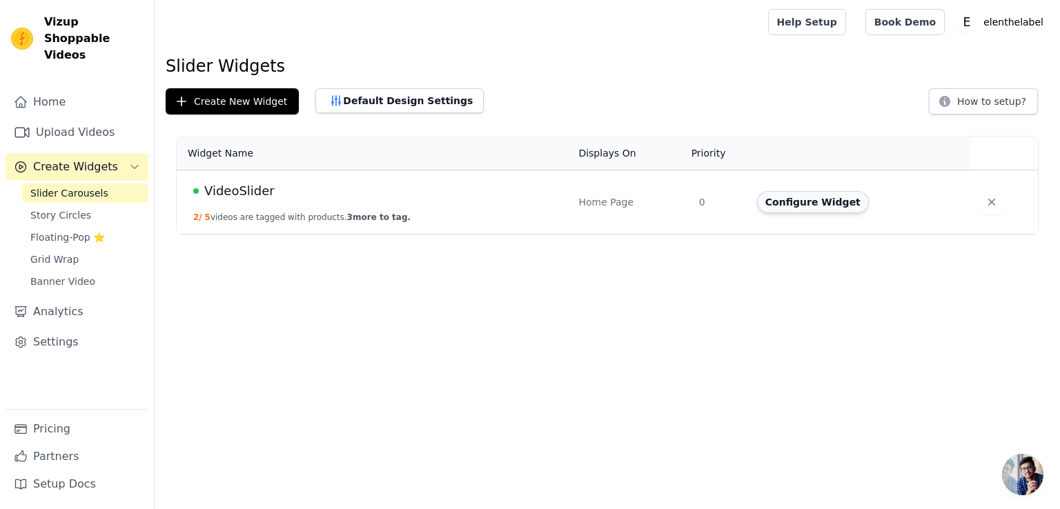
click at [806, 205] on button "Configure Widget" at bounding box center [813, 202] width 112 height 22
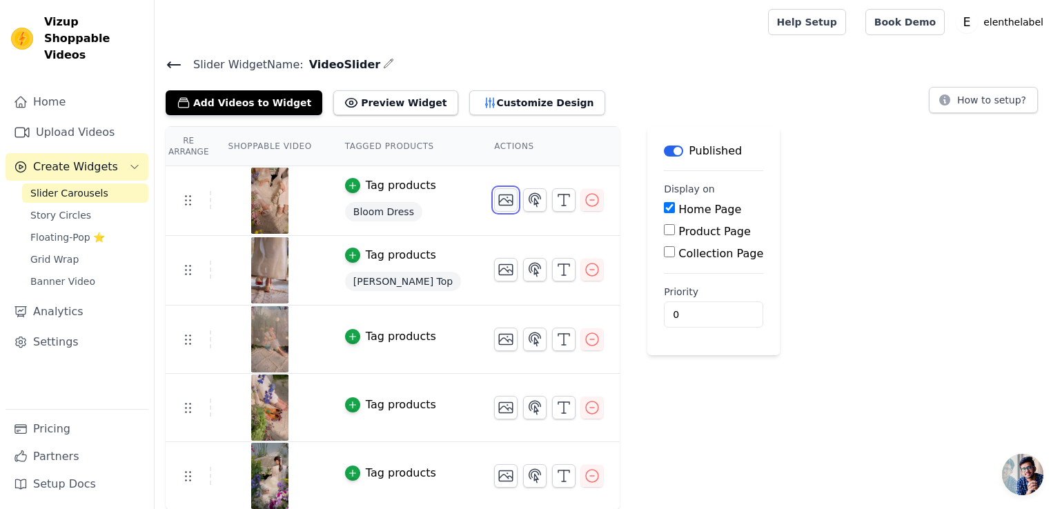
click at [497, 203] on icon "button" at bounding box center [505, 200] width 17 height 17
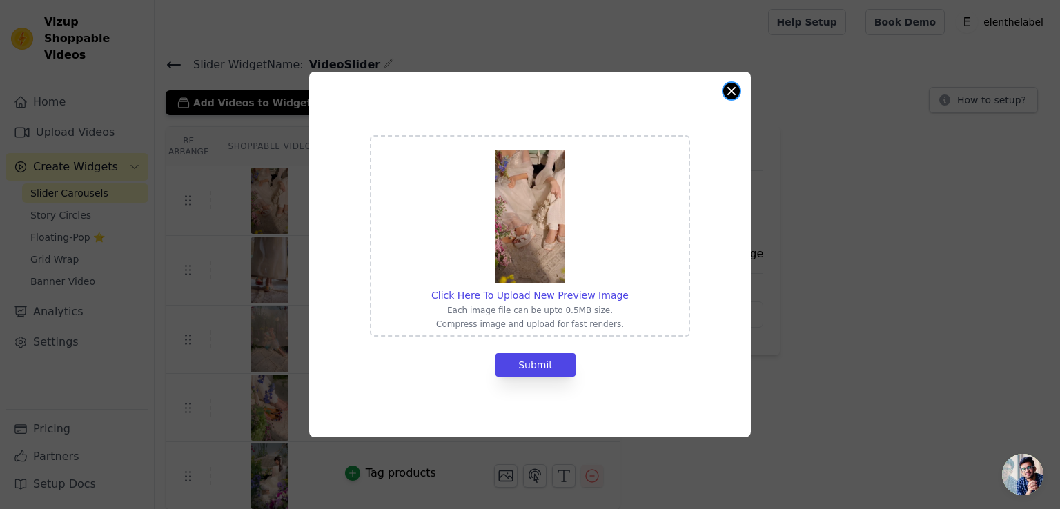
click at [737, 89] on button "Close modal" at bounding box center [731, 91] width 17 height 17
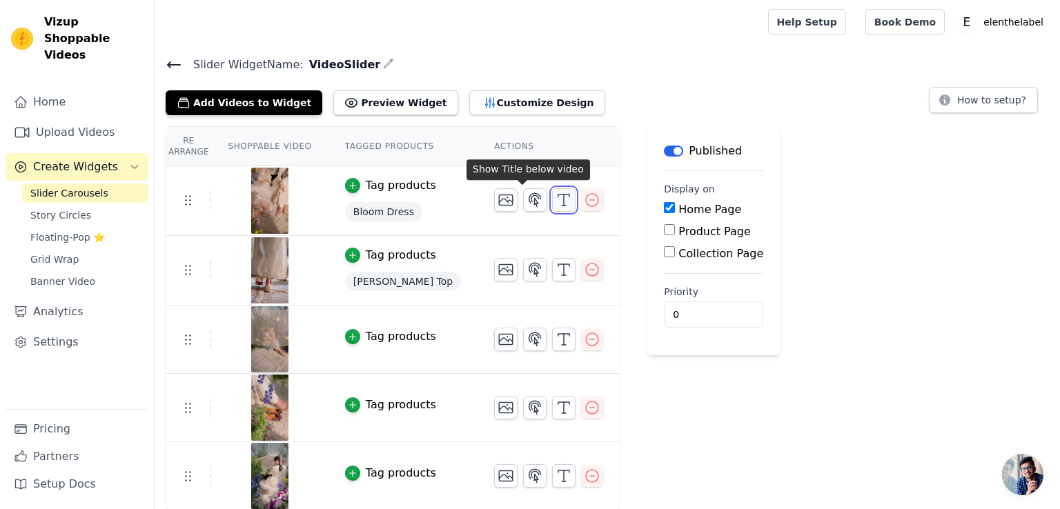
click at [555, 196] on icon "button" at bounding box center [563, 200] width 17 height 17
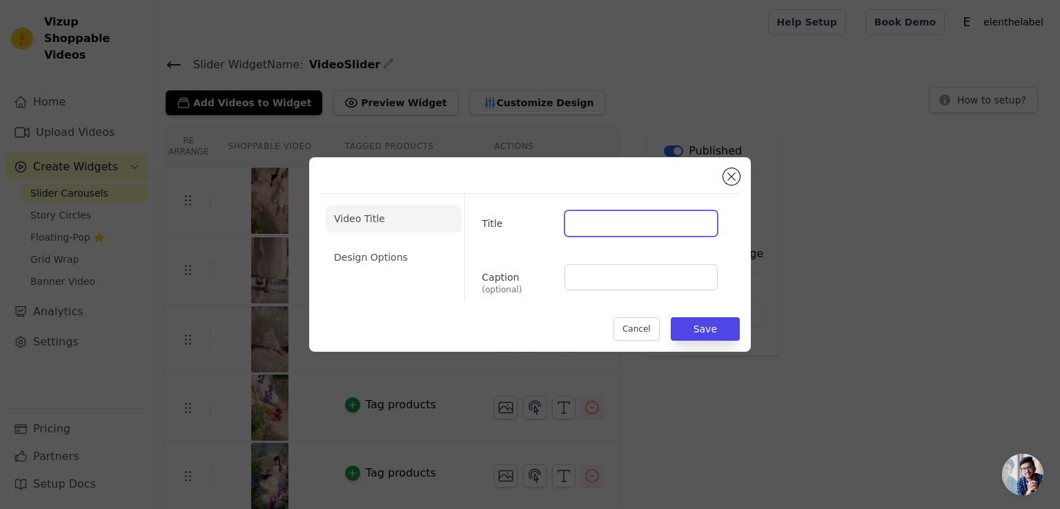
click at [589, 215] on input "Title" at bounding box center [640, 223] width 153 height 26
type input "video"
click at [703, 315] on div "Video Title Design Options Title video Caption (optional) Cancel Save" at bounding box center [530, 254] width 420 height 173
click at [722, 324] on button "Save" at bounding box center [705, 328] width 69 height 23
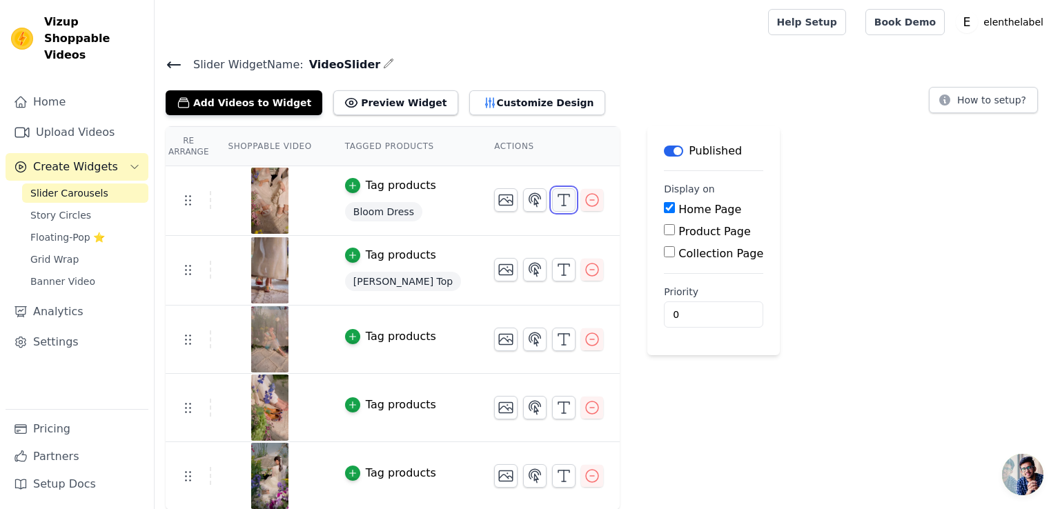
click at [555, 199] on icon "button" at bounding box center [563, 200] width 17 height 17
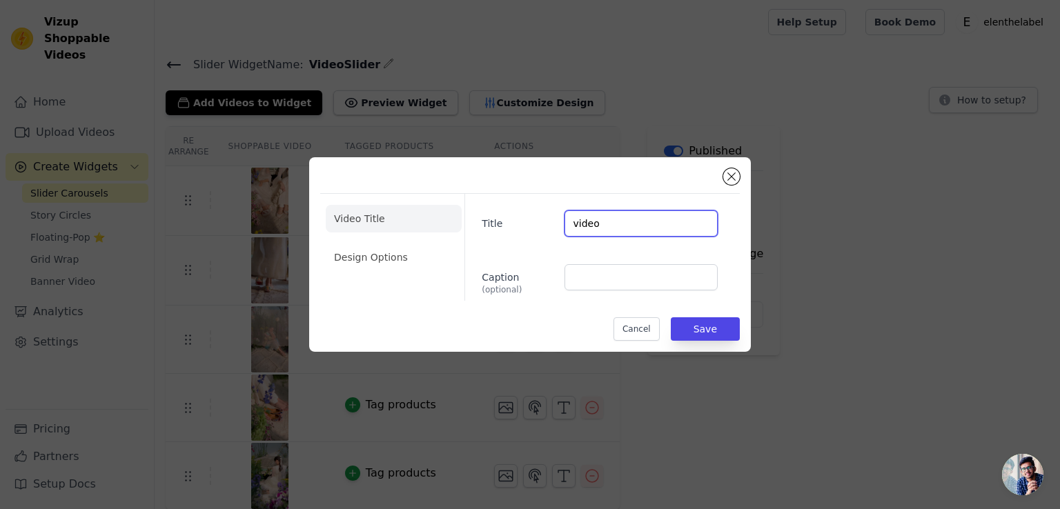
click at [596, 225] on input "video" at bounding box center [640, 223] width 153 height 26
click at [705, 332] on button "Save" at bounding box center [705, 328] width 69 height 23
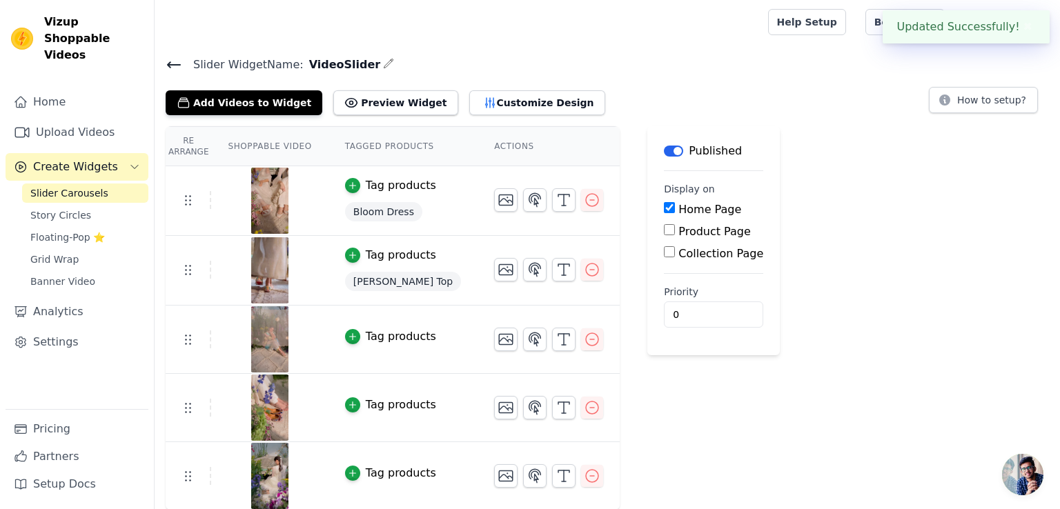
click at [366, 335] on div "Tag products" at bounding box center [401, 336] width 70 height 17
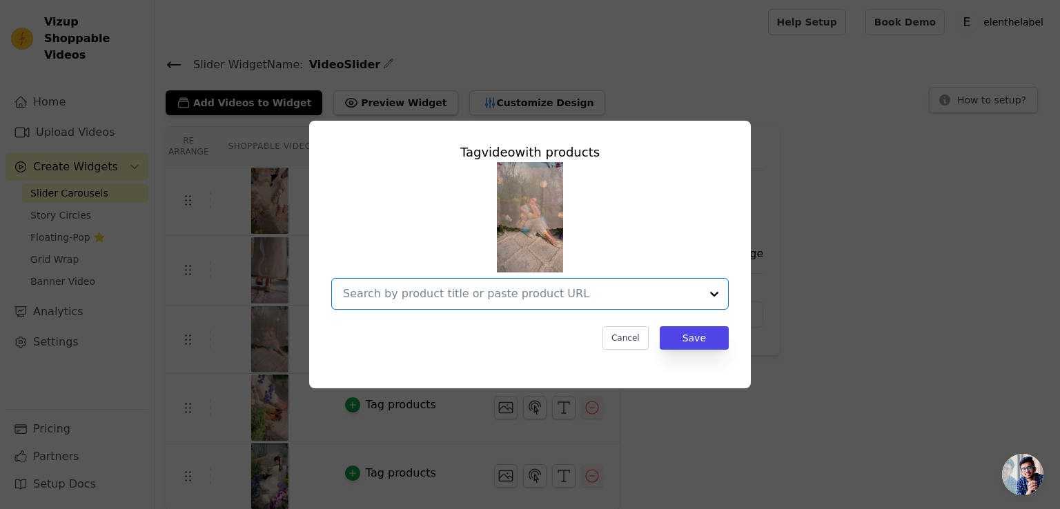
click at [691, 295] on input "text" at bounding box center [521, 294] width 357 height 17
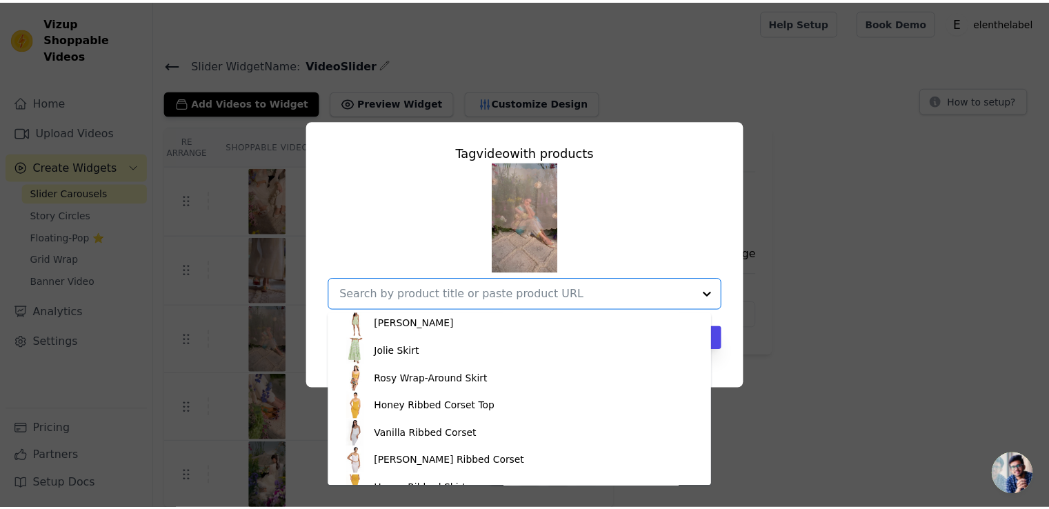
scroll to position [759, 0]
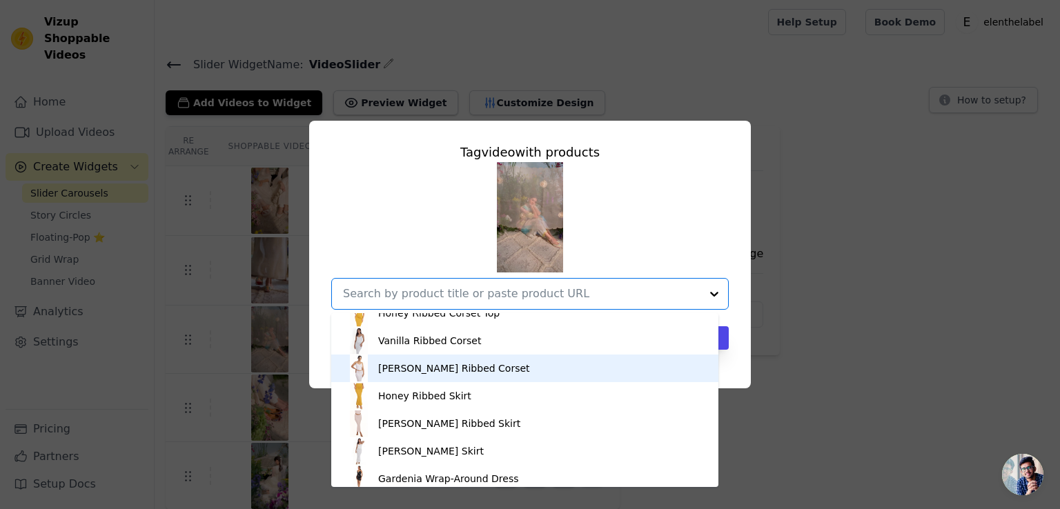
click at [477, 368] on div "Baby Cakes Ribbed Corset" at bounding box center [454, 369] width 152 height 14
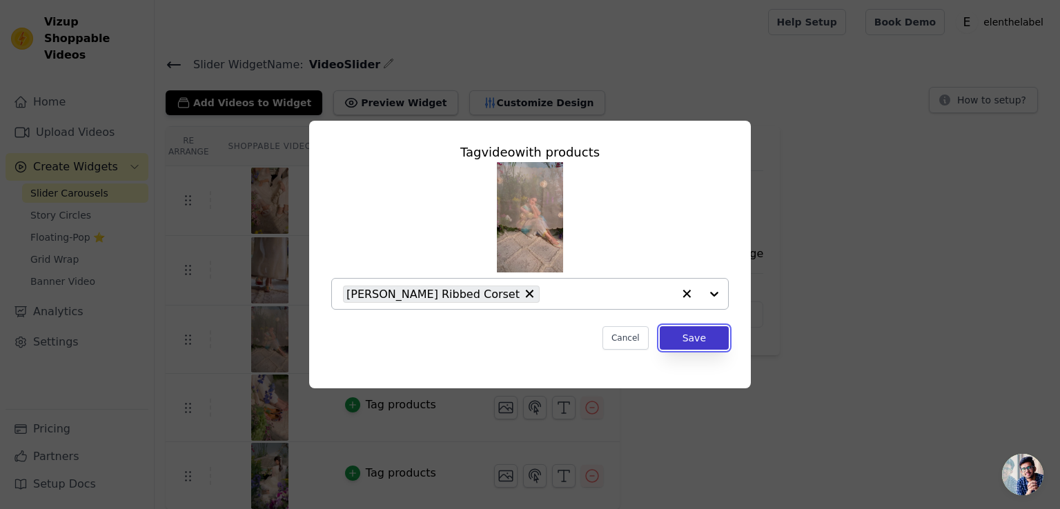
click at [706, 333] on button "Save" at bounding box center [694, 337] width 69 height 23
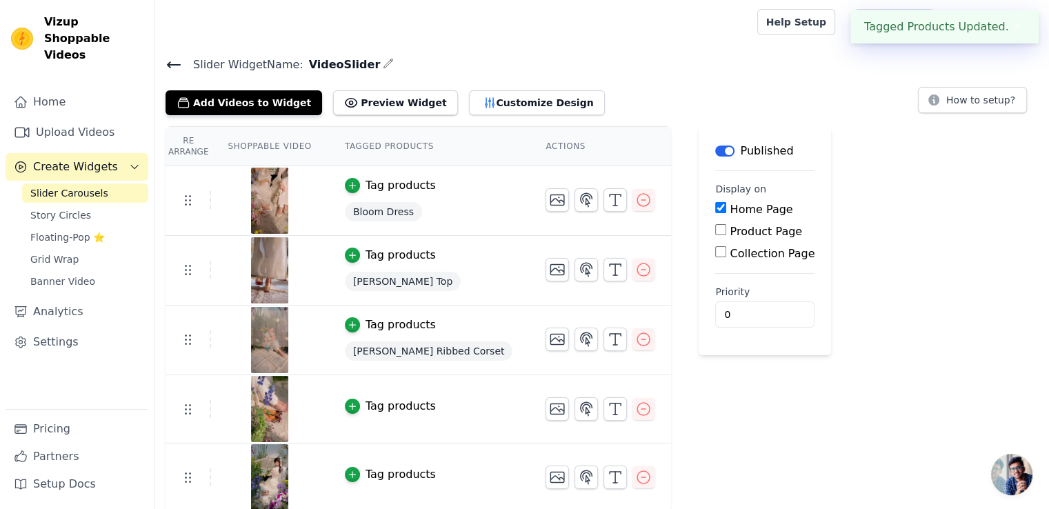
scroll to position [1, 0]
click at [348, 404] on icon "button" at bounding box center [353, 406] width 10 height 10
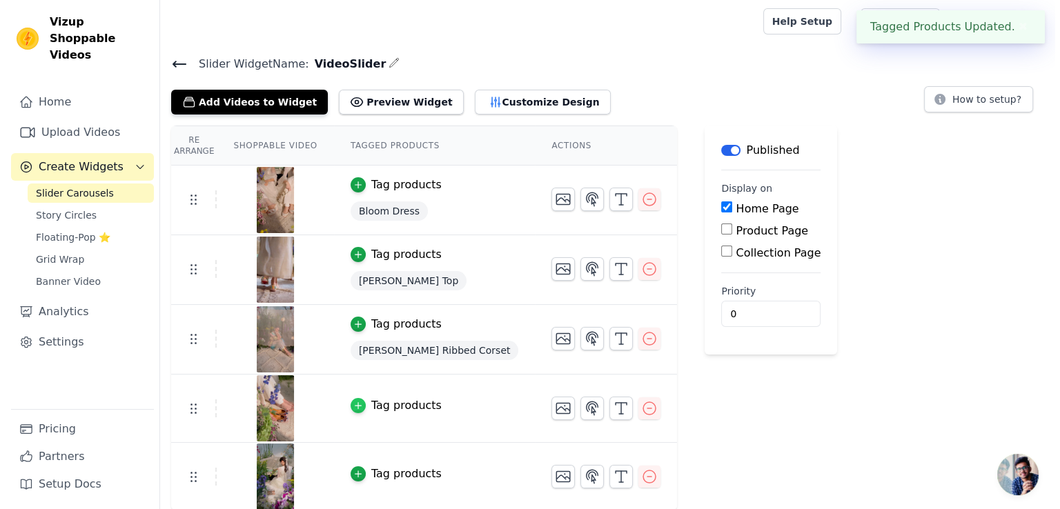
scroll to position [0, 0]
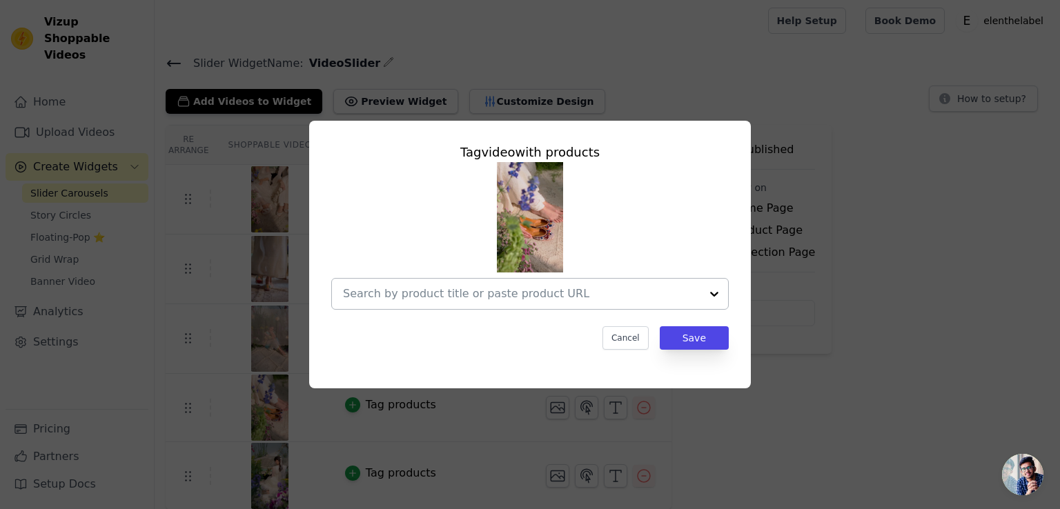
click at [713, 296] on div at bounding box center [714, 294] width 28 height 30
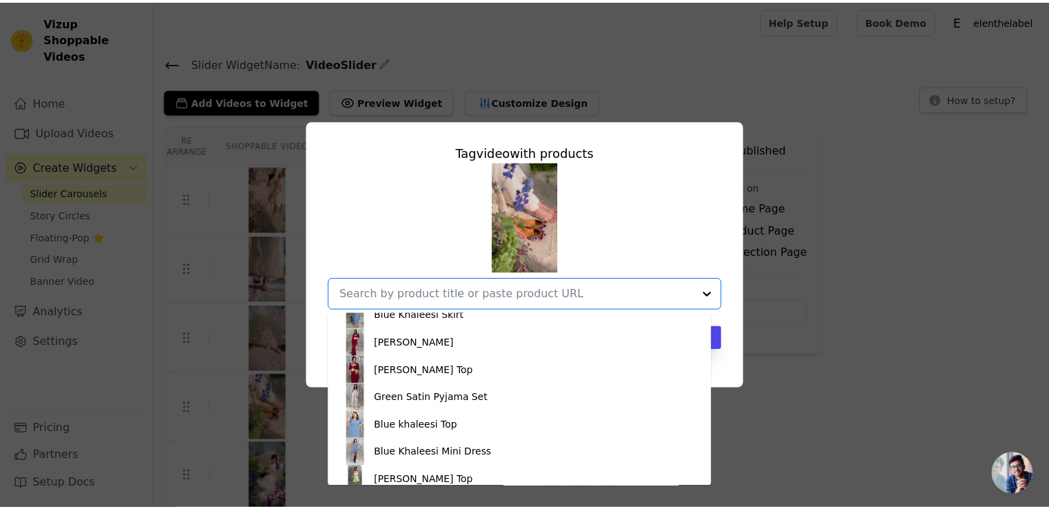
scroll to position [1587, 0]
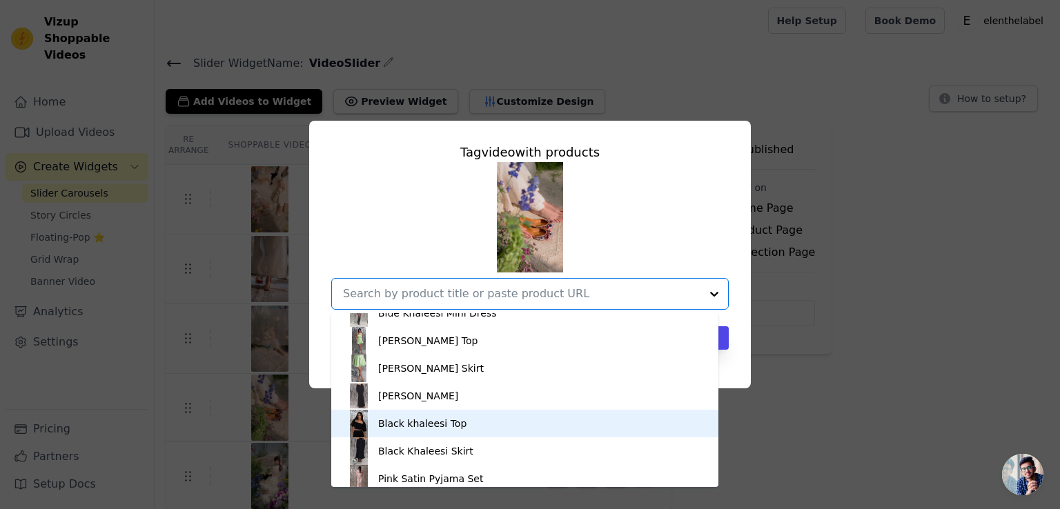
click at [466, 424] on div "Black khaleesi Top" at bounding box center [524, 424] width 359 height 28
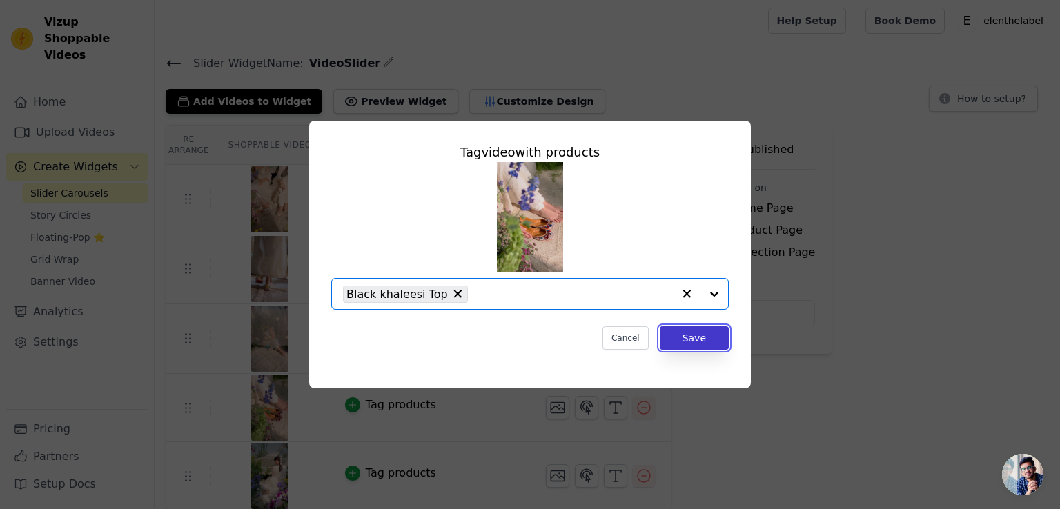
click at [704, 344] on button "Save" at bounding box center [694, 337] width 69 height 23
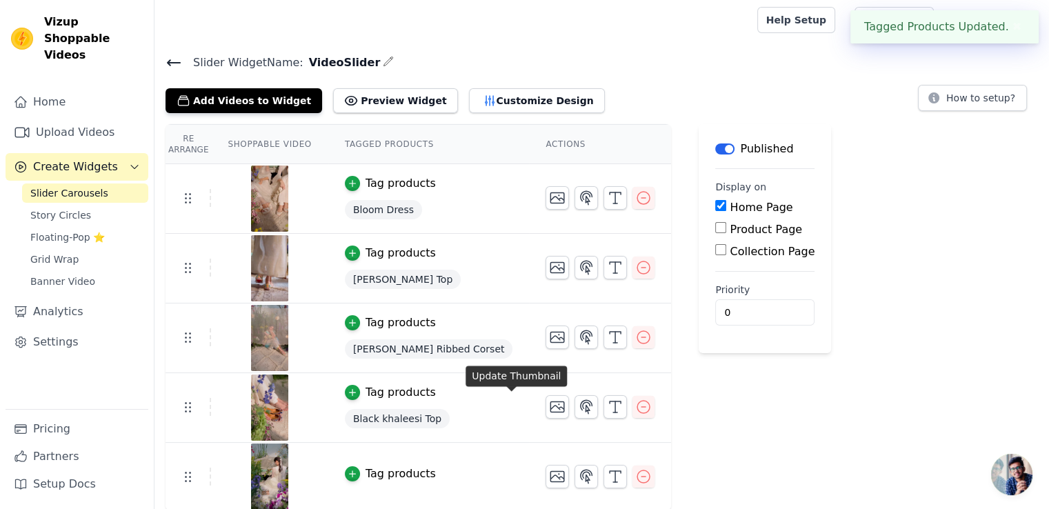
scroll to position [3, 0]
click at [328, 471] on td "Tag products" at bounding box center [428, 476] width 201 height 68
click at [348, 471] on icon "button" at bounding box center [353, 474] width 10 height 10
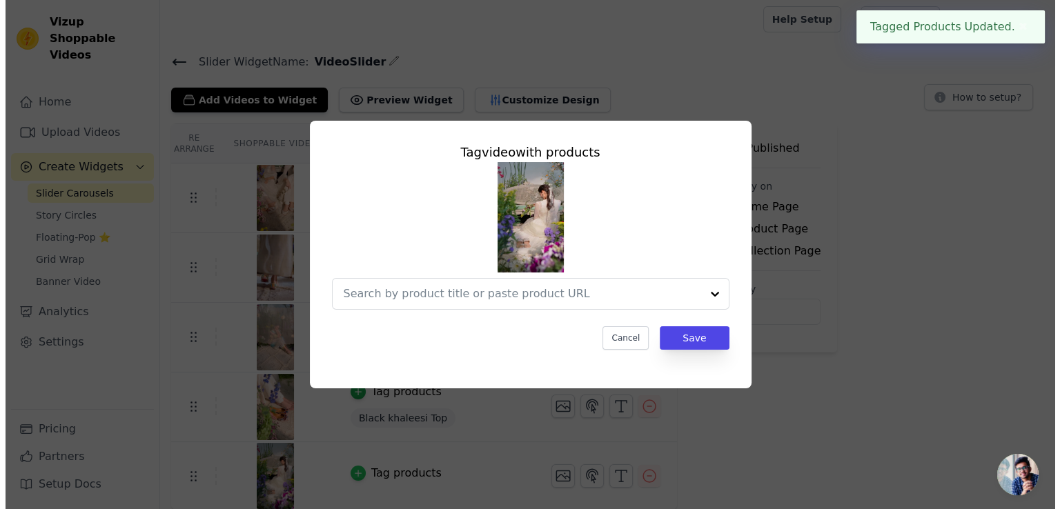
scroll to position [0, 0]
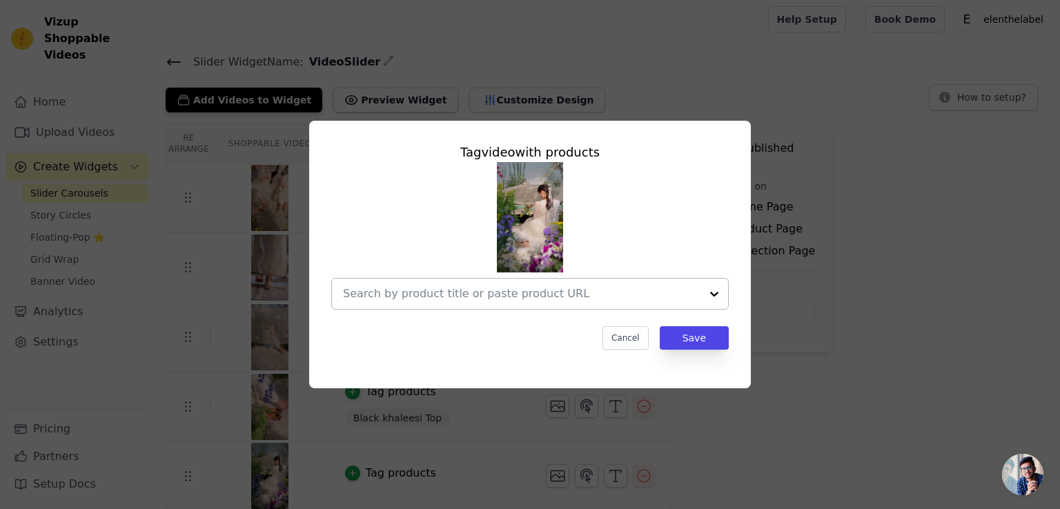
click at [690, 299] on input "text" at bounding box center [521, 294] width 357 height 17
click at [700, 297] on div at bounding box center [714, 294] width 28 height 30
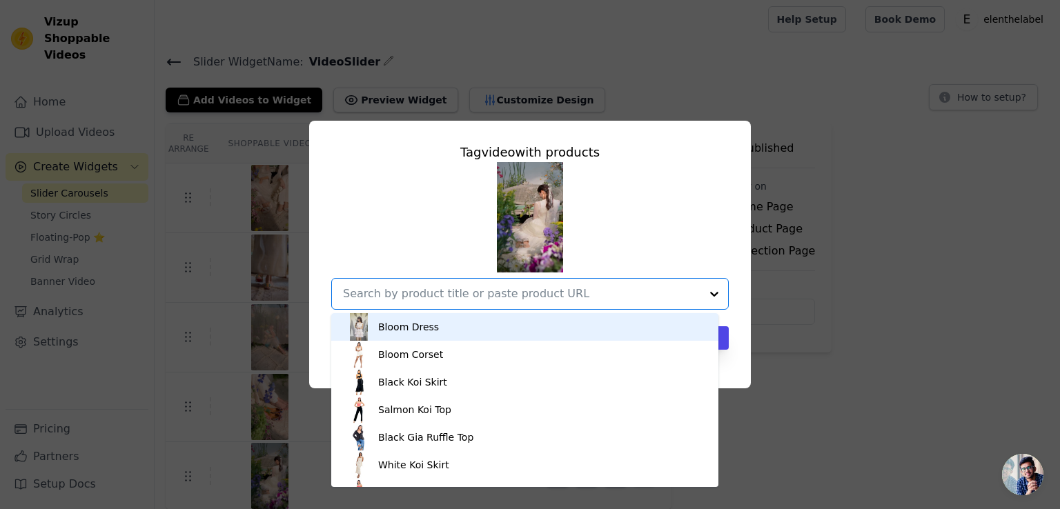
click at [701, 297] on div at bounding box center [714, 294] width 28 height 30
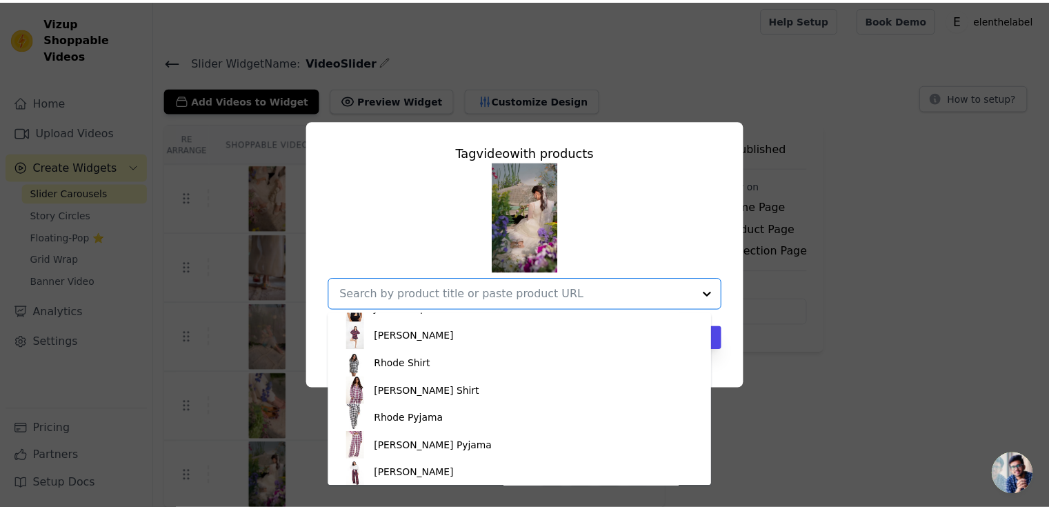
scroll to position [2415, 0]
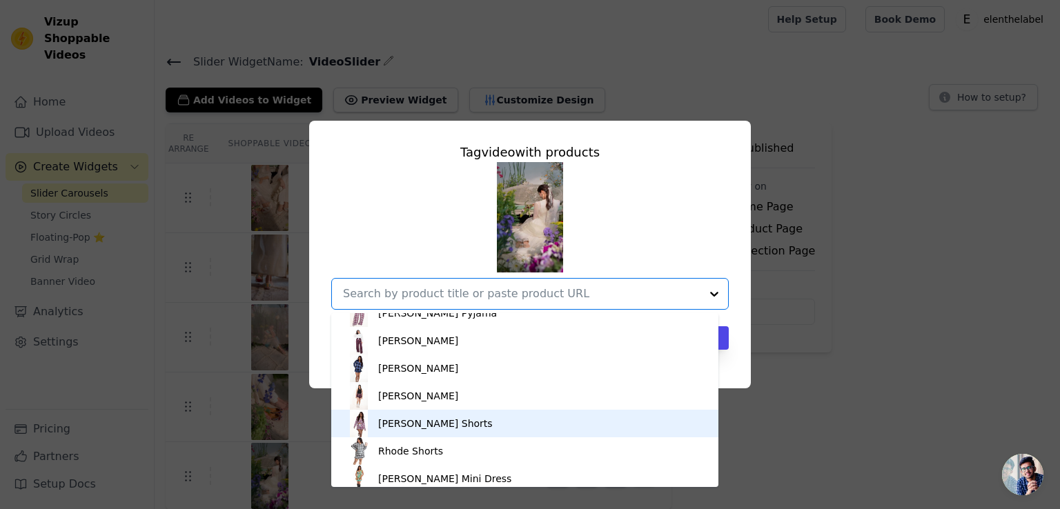
click at [449, 417] on div "Geller Shorts" at bounding box center [524, 424] width 359 height 28
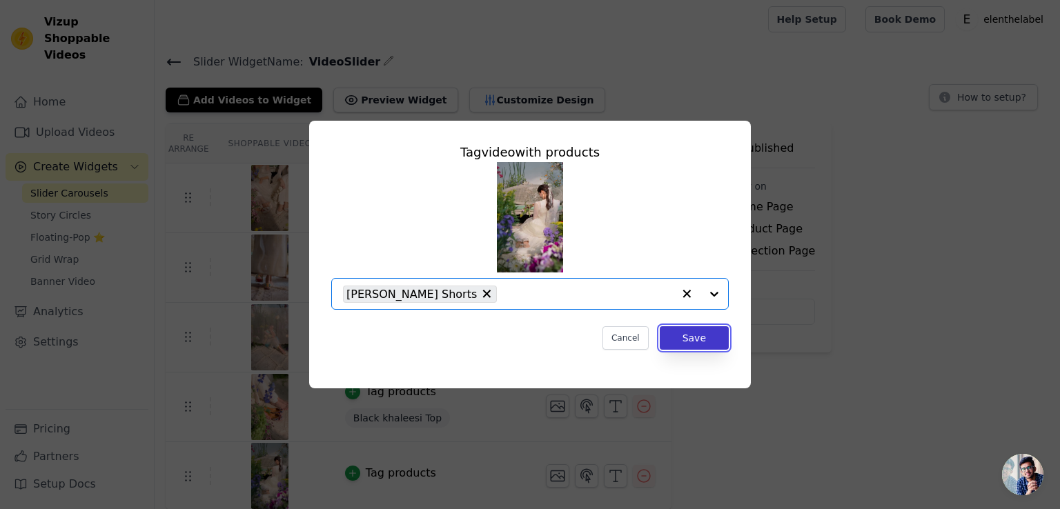
click at [706, 335] on button "Save" at bounding box center [694, 337] width 69 height 23
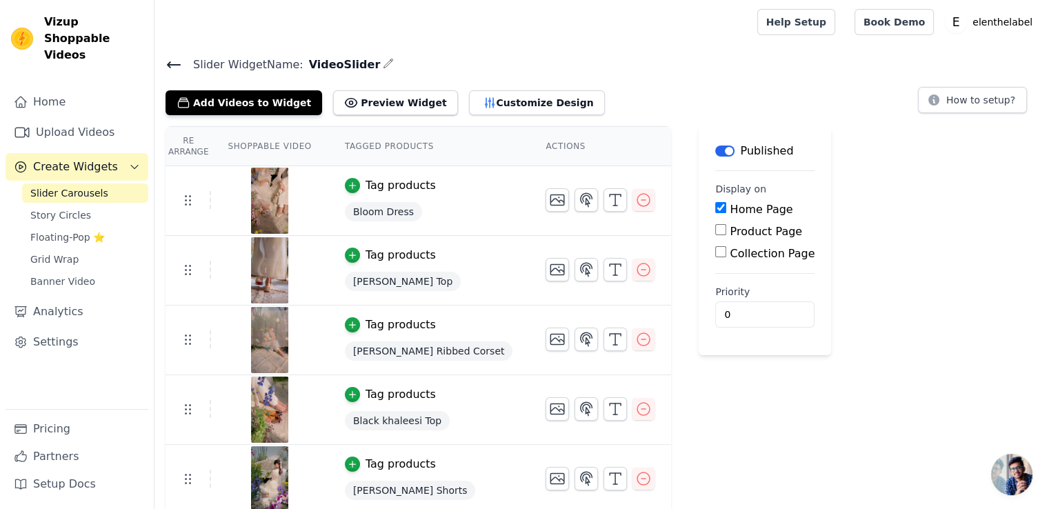
scroll to position [3, 0]
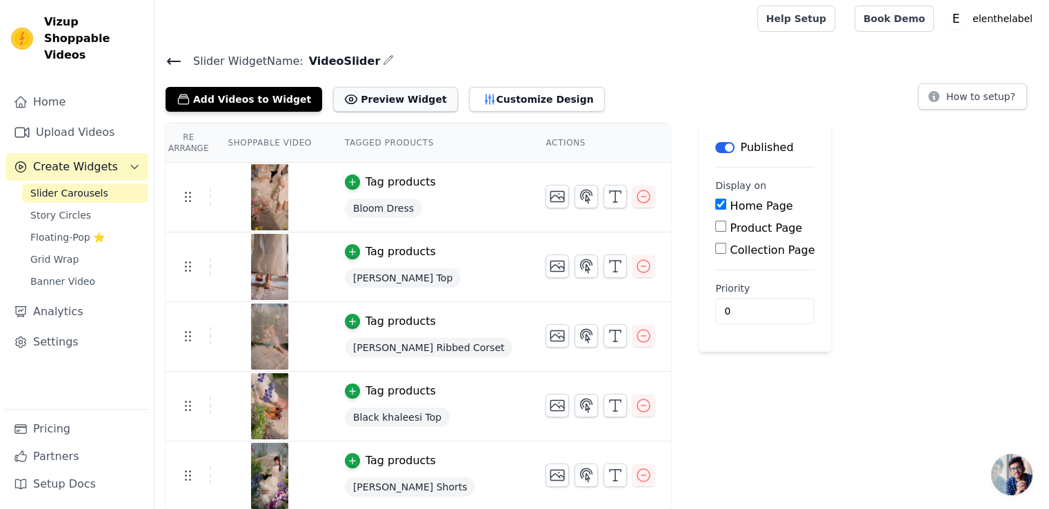
click at [375, 103] on button "Preview Widget" at bounding box center [395, 99] width 124 height 25
click at [59, 250] on link "Grid Wrap" at bounding box center [85, 259] width 126 height 19
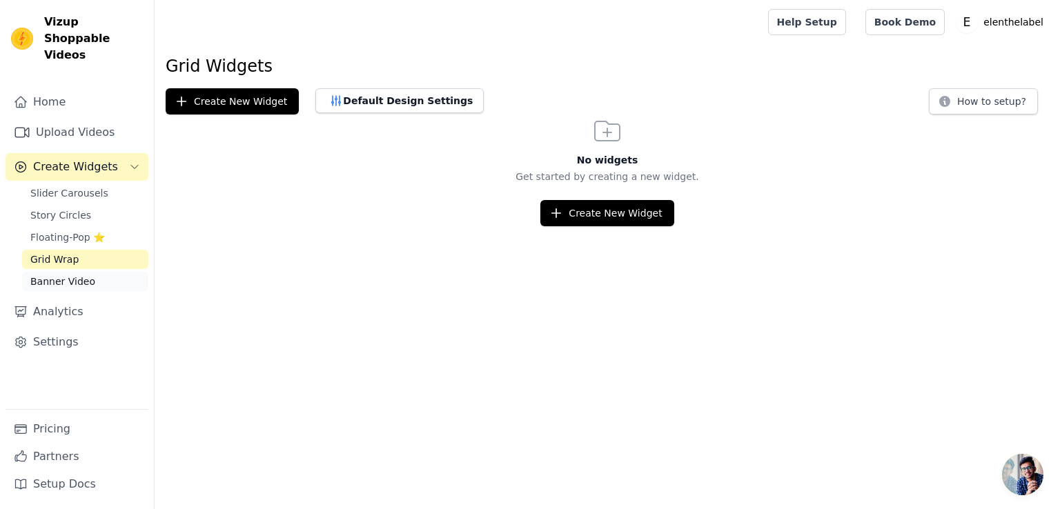
click at [58, 273] on link "Banner Video" at bounding box center [85, 281] width 126 height 19
click at [1018, 467] on span "Open chat" at bounding box center [1022, 474] width 41 height 41
